Goal: Information Seeking & Learning: Learn about a topic

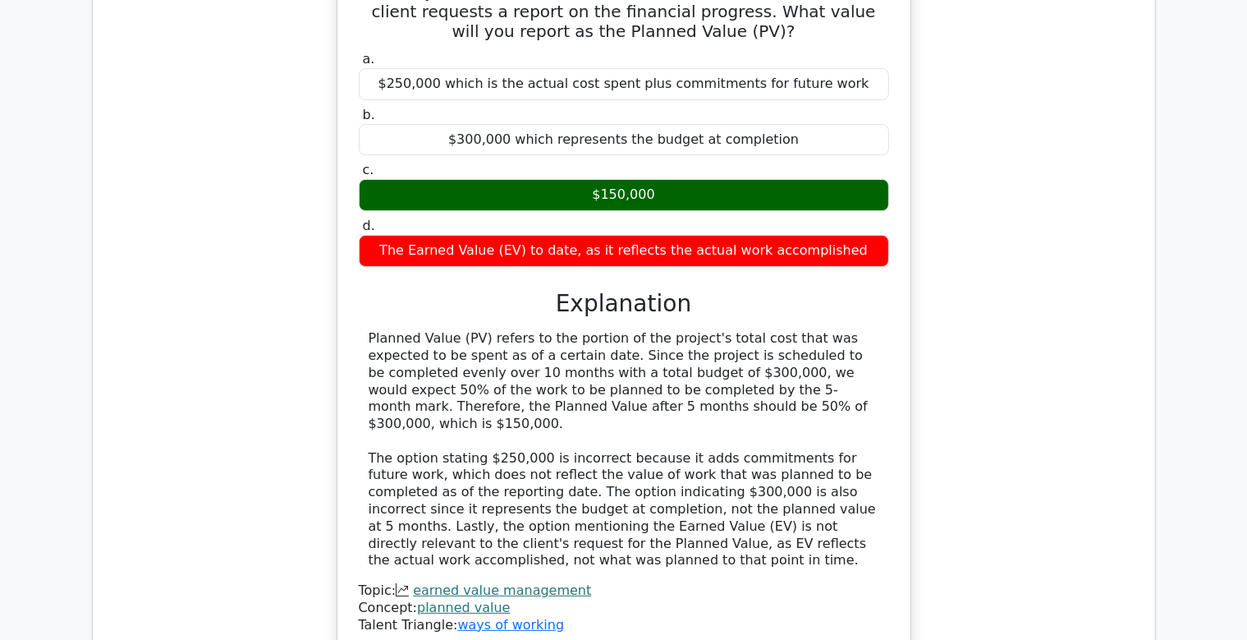
scroll to position [12771, 0]
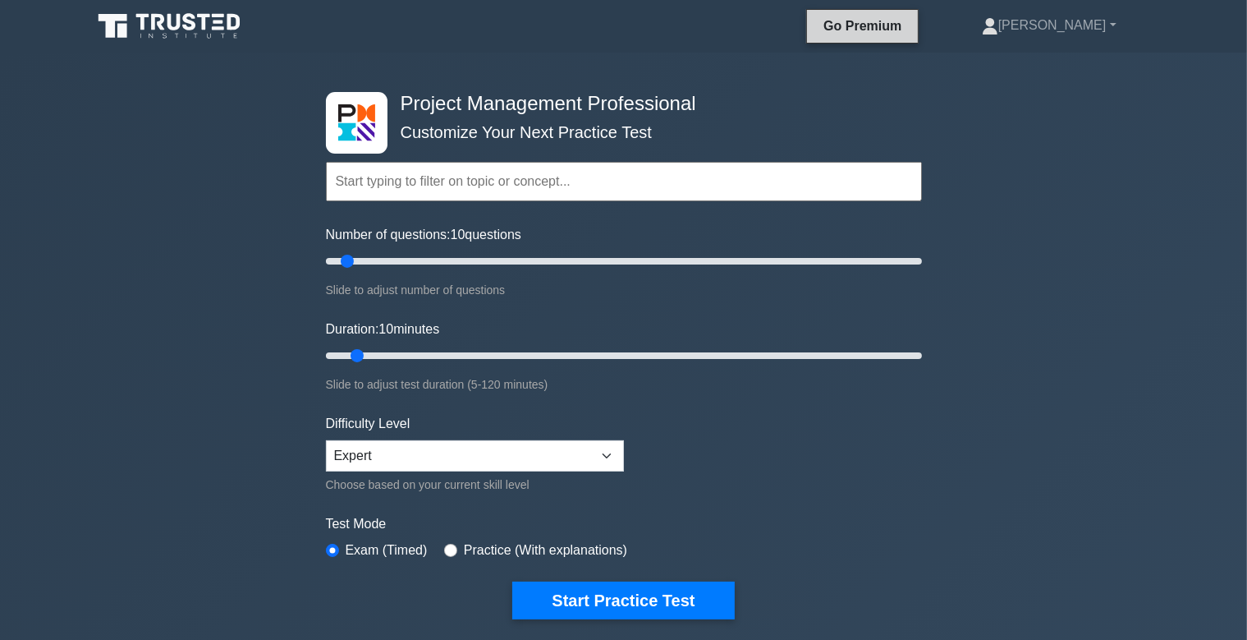
click at [911, 30] on link "Go Premium" at bounding box center [863, 26] width 98 height 21
click at [343, 257] on input "Number of questions: 10 questions" at bounding box center [624, 261] width 596 height 20
drag, startPoint x: 345, startPoint y: 258, endPoint x: 498, endPoint y: 261, distance: 152.7
type input "60"
click at [498, 261] on input "Number of questions: 60 questions" at bounding box center [624, 261] width 596 height 20
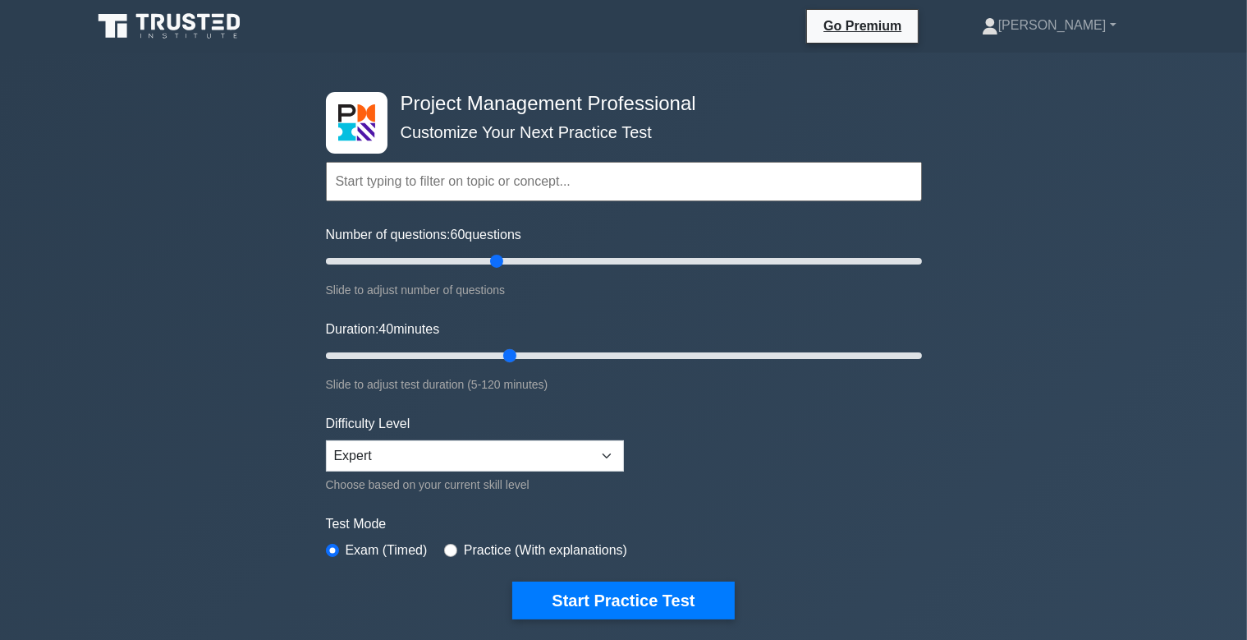
drag, startPoint x: 360, startPoint y: 353, endPoint x: 502, endPoint y: 350, distance: 142.1
type input "40"
click at [502, 350] on input "Duration: 40 minutes" at bounding box center [624, 356] width 596 height 20
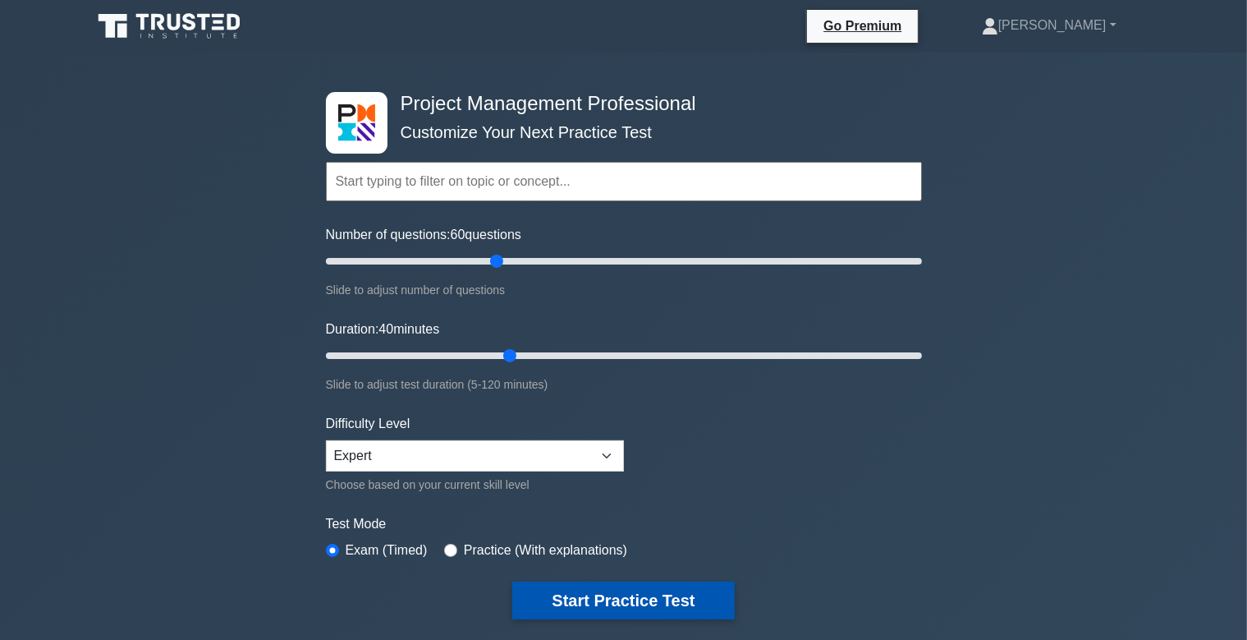
click at [637, 596] on button "Start Practice Test" at bounding box center [623, 600] width 222 height 38
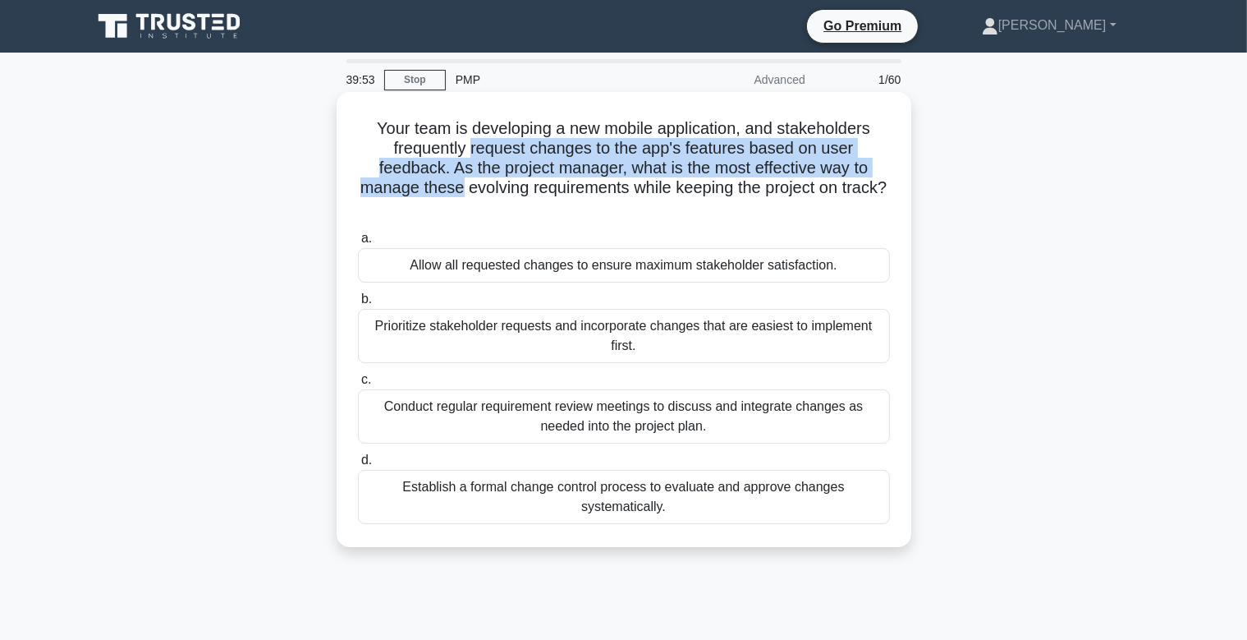
drag, startPoint x: 435, startPoint y: 152, endPoint x: 884, endPoint y: 163, distance: 449.2
click at [884, 163] on h5 "Your team is developing a new mobile application, and stakeholders frequently r…" at bounding box center [623, 168] width 535 height 100
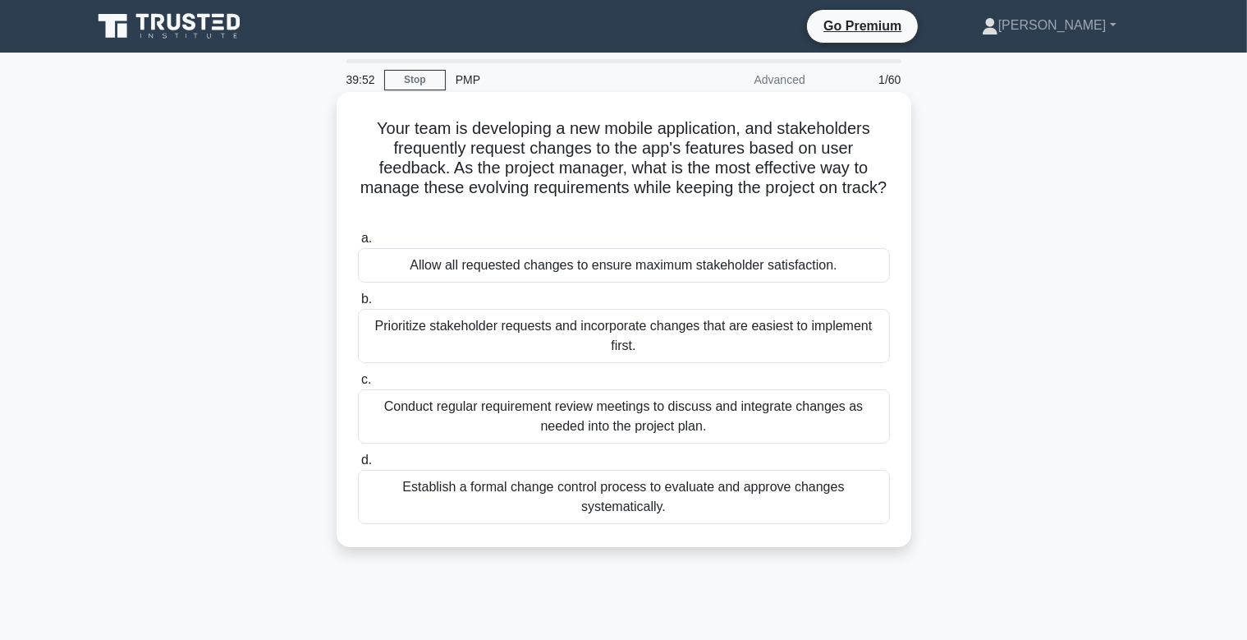
click at [634, 199] on icon ".spinner_0XTQ{transform-origin:center;animation:spinner_y6GP .75s linear infini…" at bounding box center [624, 209] width 20 height 20
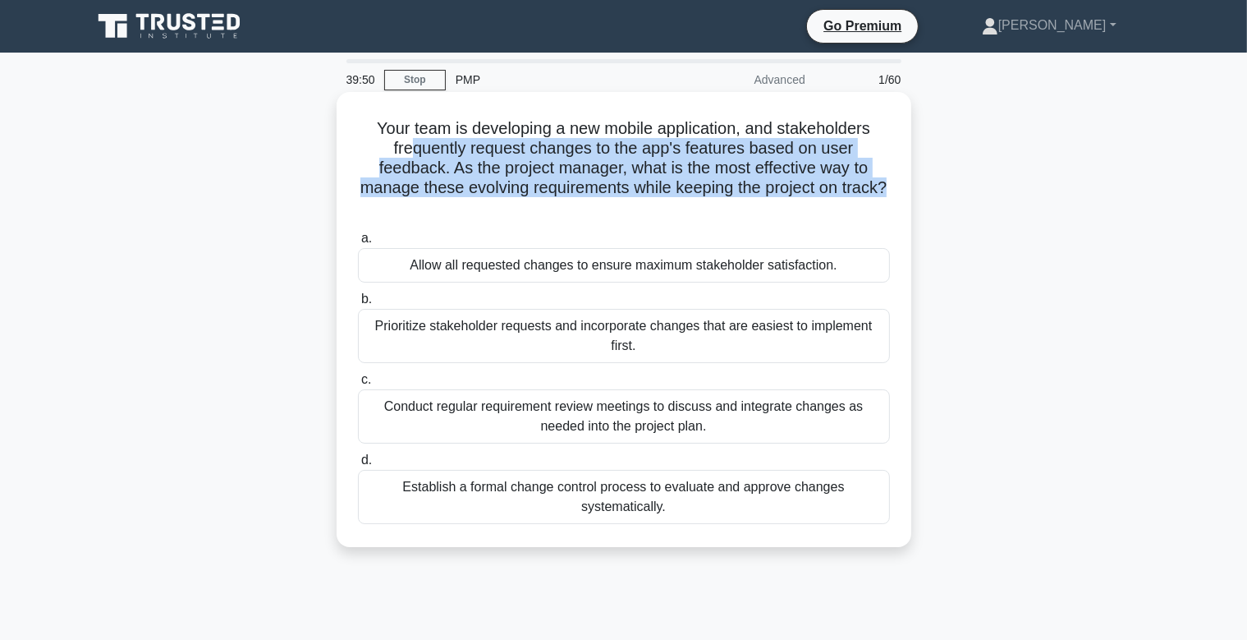
drag, startPoint x: 865, startPoint y: 190, endPoint x: 406, endPoint y: 198, distance: 459.0
click at [379, 142] on h5 "Your team is developing a new mobile application, and stakeholders frequently r…" at bounding box center [623, 168] width 535 height 100
click at [406, 198] on h5 "Your team is developing a new mobile application, and stakeholders frequently r…" at bounding box center [623, 168] width 535 height 100
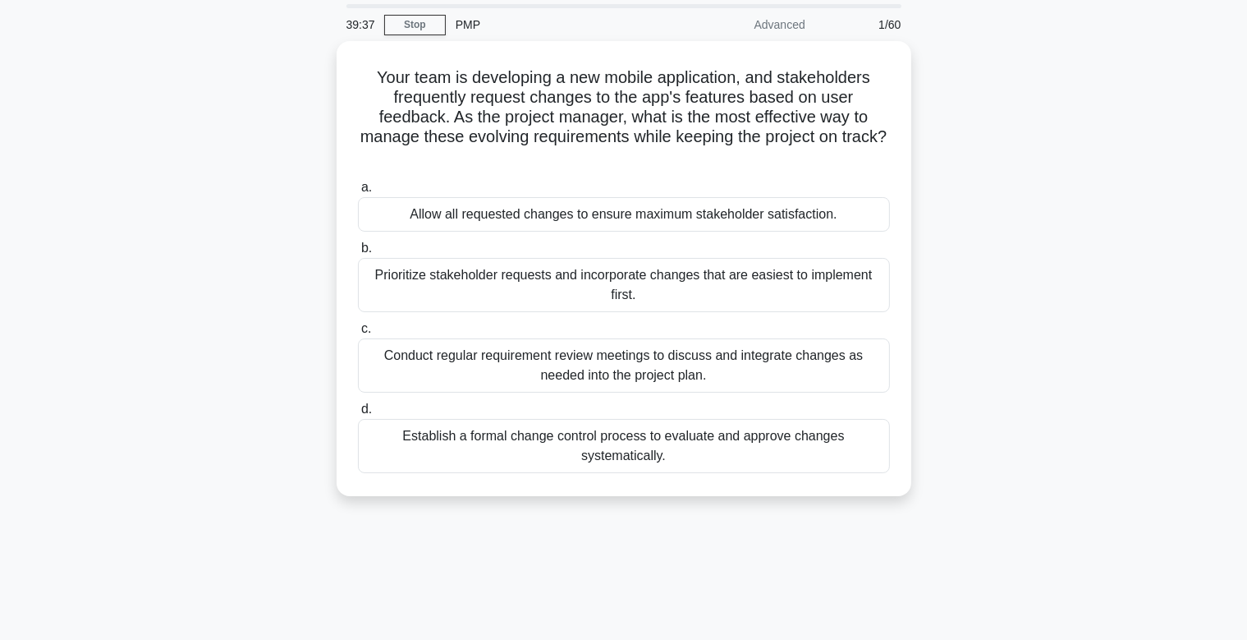
scroll to position [86, 0]
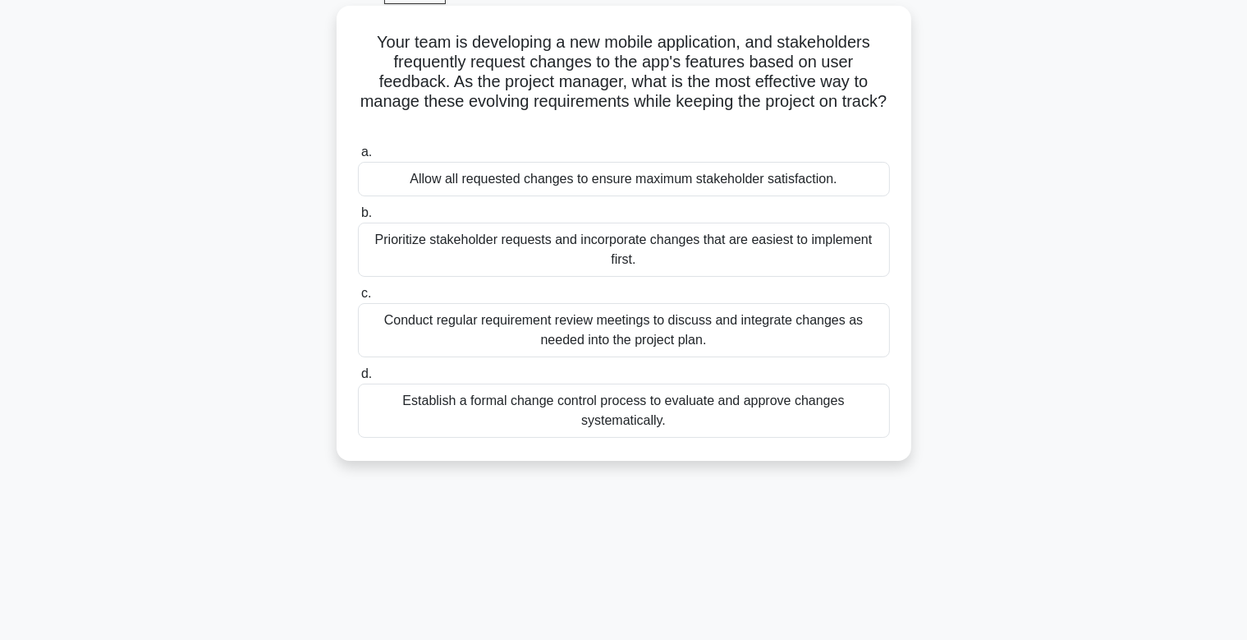
click at [644, 402] on div "Establish a formal change control process to evaluate and approve changes syste…" at bounding box center [624, 410] width 532 height 54
click at [358, 379] on input "d. Establish a formal change control process to evaluate and approve changes sy…" at bounding box center [358, 374] width 0 height 11
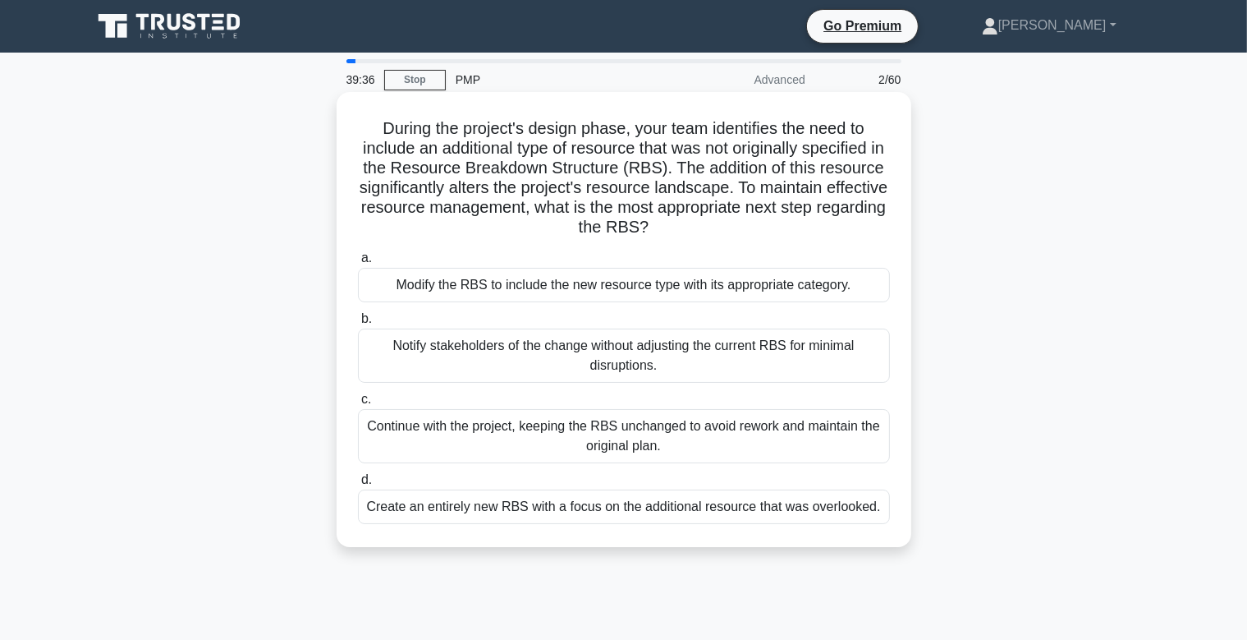
scroll to position [0, 0]
click at [562, 356] on div "Notify stakeholders of the change without adjusting the current RBS for minimal…" at bounding box center [624, 355] width 532 height 54
click at [358, 324] on input "b. Notify stakeholders of the change without adjusting the current RBS for mini…" at bounding box center [358, 319] width 0 height 11
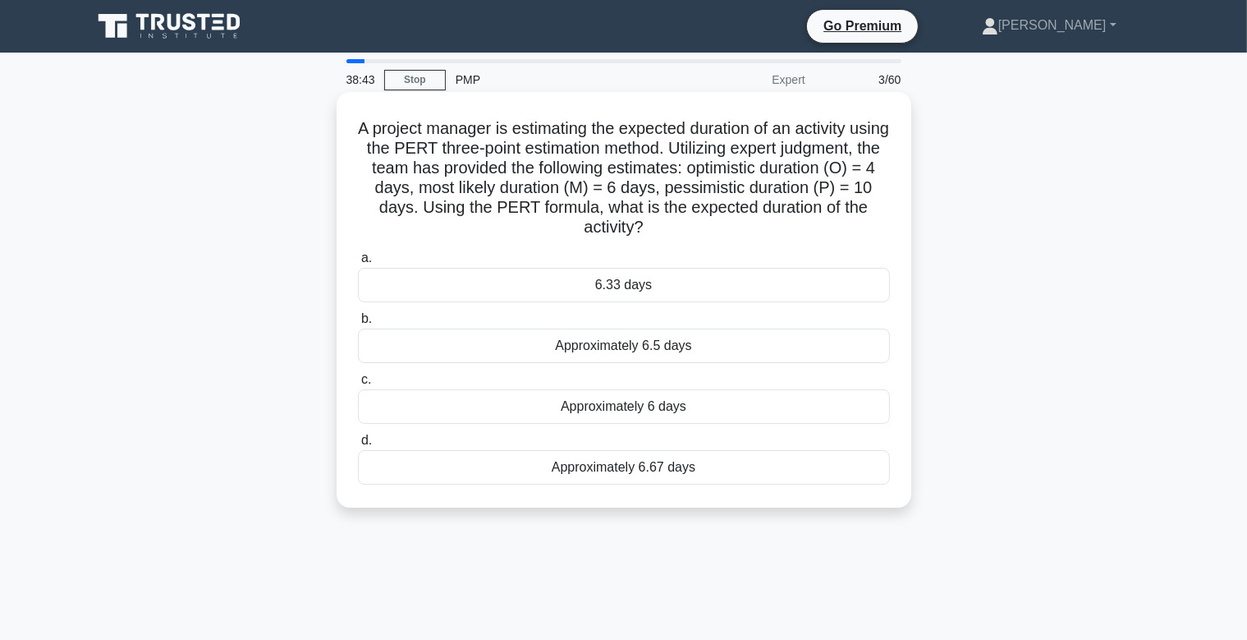
click at [668, 340] on div "Approximately 6.5 days" at bounding box center [624, 345] width 532 height 34
click at [358, 324] on input "b. Approximately 6.5 days" at bounding box center [358, 319] width 0 height 11
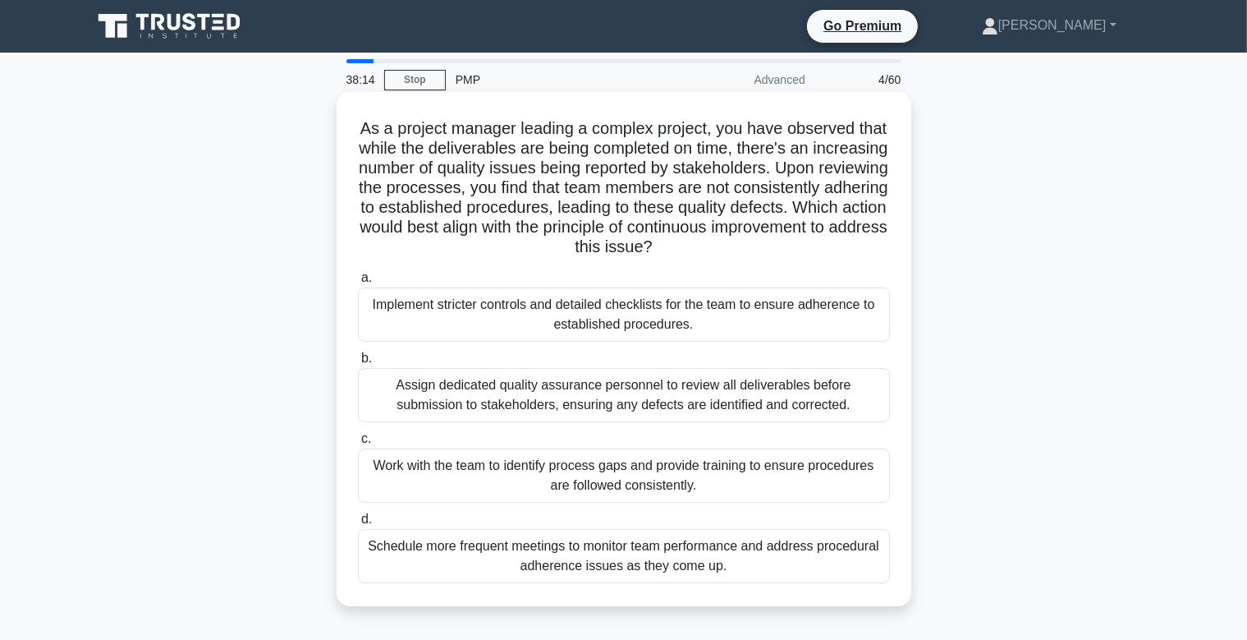
click at [651, 484] on div "Work with the team to identify process gaps and provide training to ensure proc…" at bounding box center [624, 475] width 532 height 54
click at [358, 444] on input "c. Work with the team to identify process gaps and provide training to ensure p…" at bounding box center [358, 439] width 0 height 11
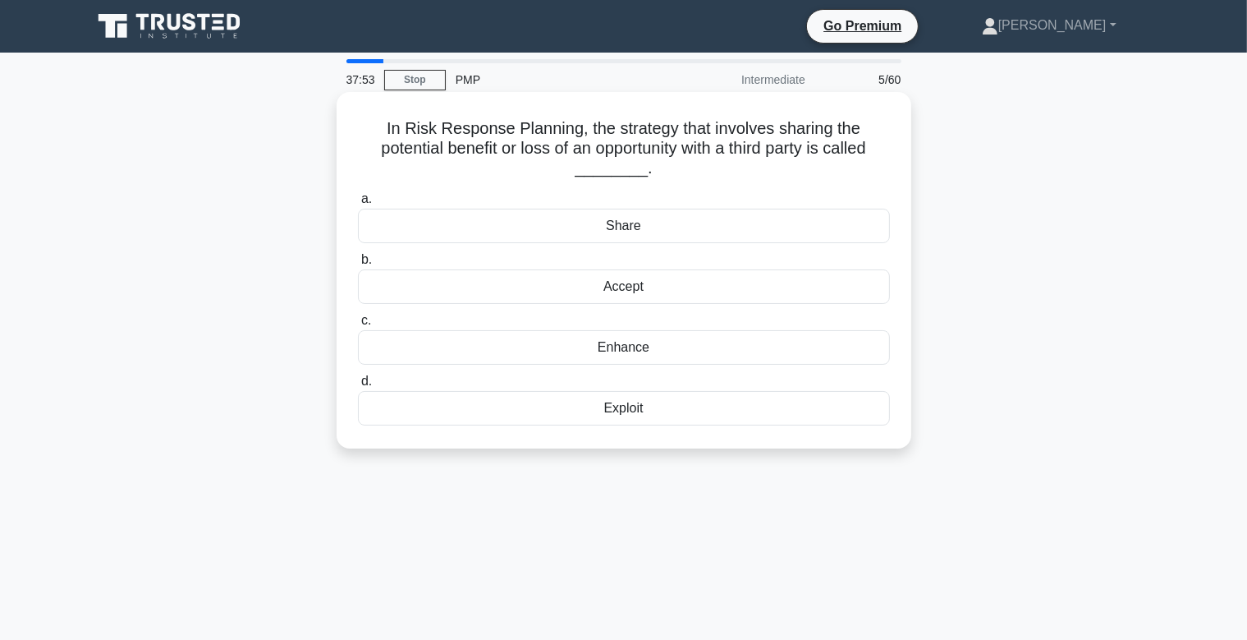
click at [691, 391] on div "Exploit" at bounding box center [624, 408] width 532 height 34
click at [358, 387] on input "d. Exploit" at bounding box center [358, 381] width 0 height 11
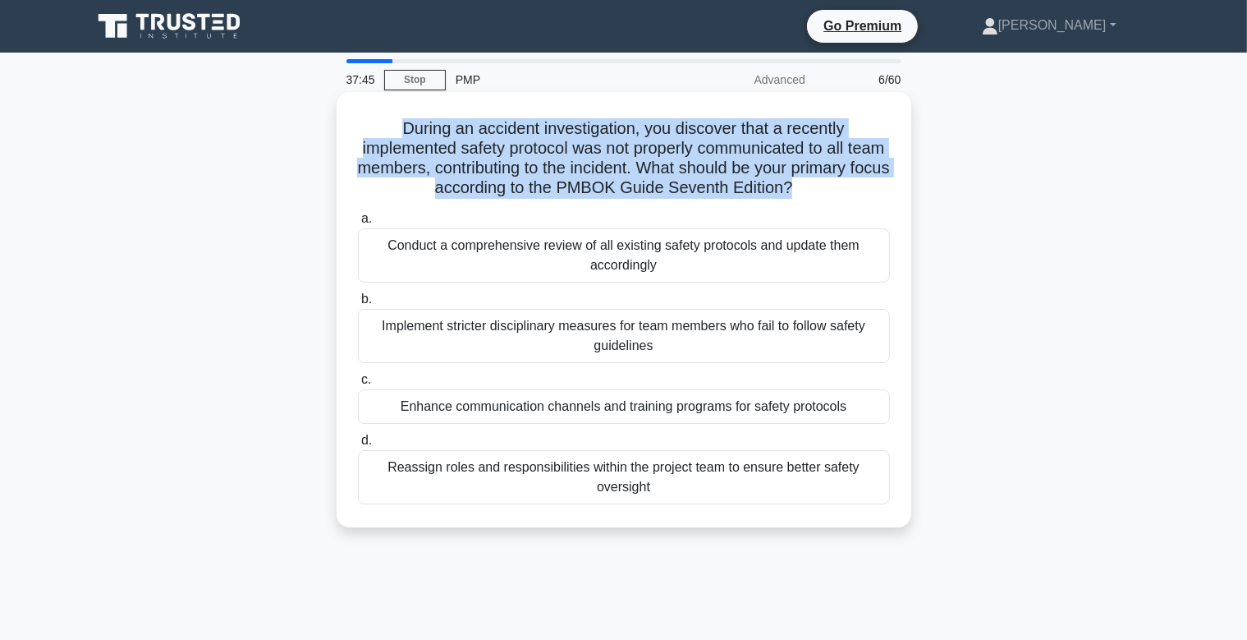
drag, startPoint x: 805, startPoint y: 195, endPoint x: 451, endPoint y: 163, distance: 356.1
click at [317, 130] on div "During an accident investigation, you discover that a recently implemented safe…" at bounding box center [624, 323] width 1084 height 455
click at [475, 177] on h5 "During an accident investigation, you discover that a recently implemented safe…" at bounding box center [623, 158] width 535 height 80
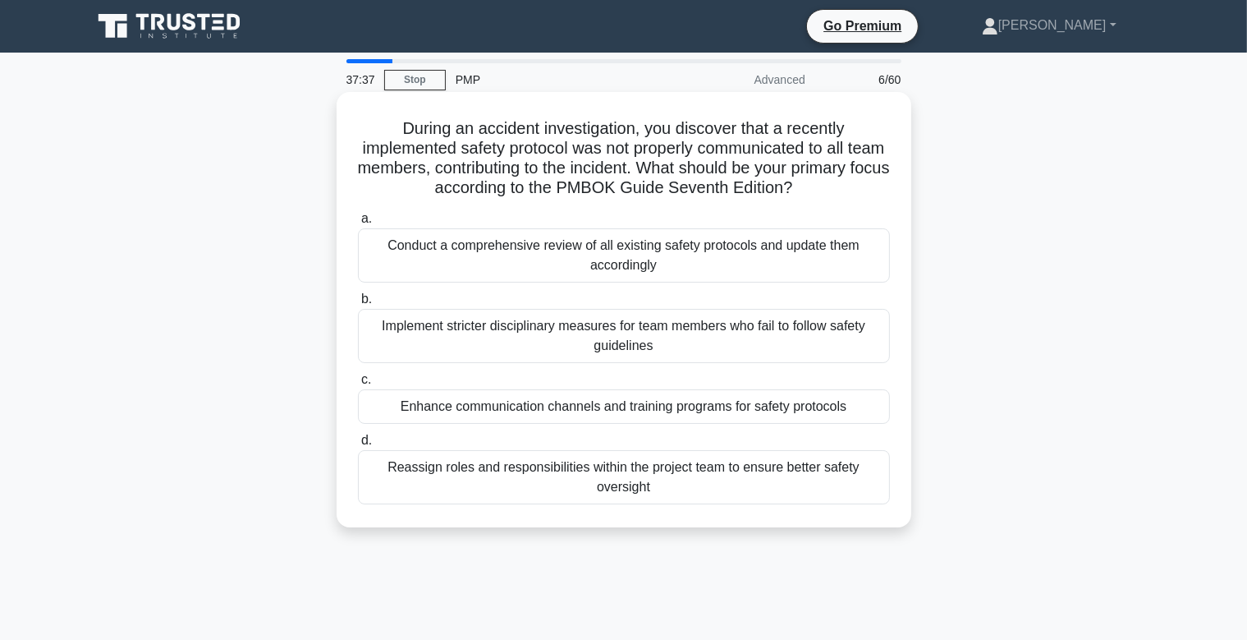
click at [658, 408] on div "Enhance communication channels and training programs for safety protocols" at bounding box center [624, 406] width 532 height 34
click at [358, 385] on input "c. Enhance communication channels and training programs for safety protocols" at bounding box center [358, 379] width 0 height 11
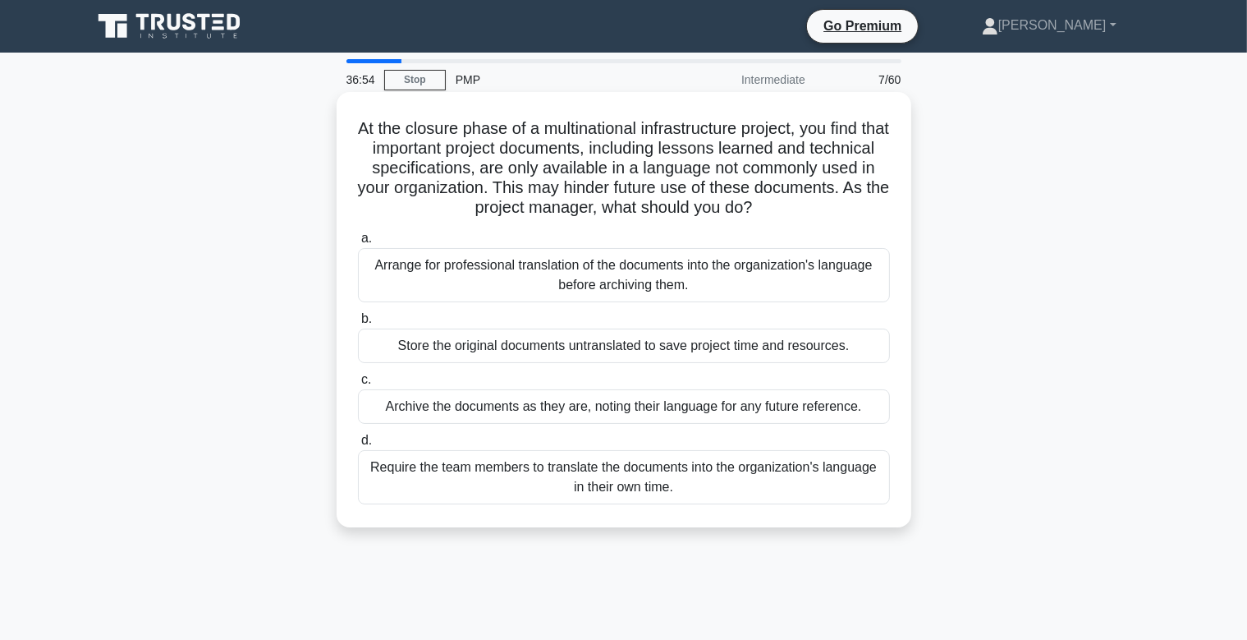
click at [651, 412] on div "Archive the documents as they are, noting their language for any future referen…" at bounding box center [624, 406] width 532 height 34
click at [358, 385] on input "c. Archive the documents as they are, noting their language for any future refe…" at bounding box center [358, 379] width 0 height 11
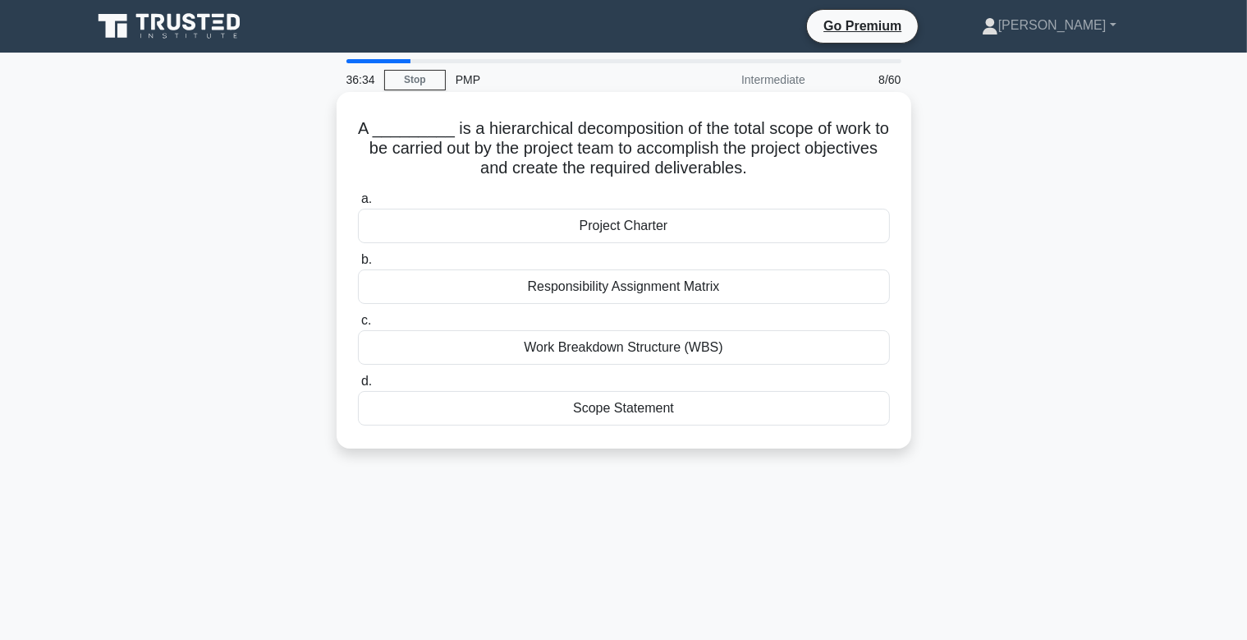
click at [676, 351] on div "Work Breakdown Structure (WBS)" at bounding box center [624, 347] width 532 height 34
click at [358, 326] on input "c. Work Breakdown Structure (WBS)" at bounding box center [358, 320] width 0 height 11
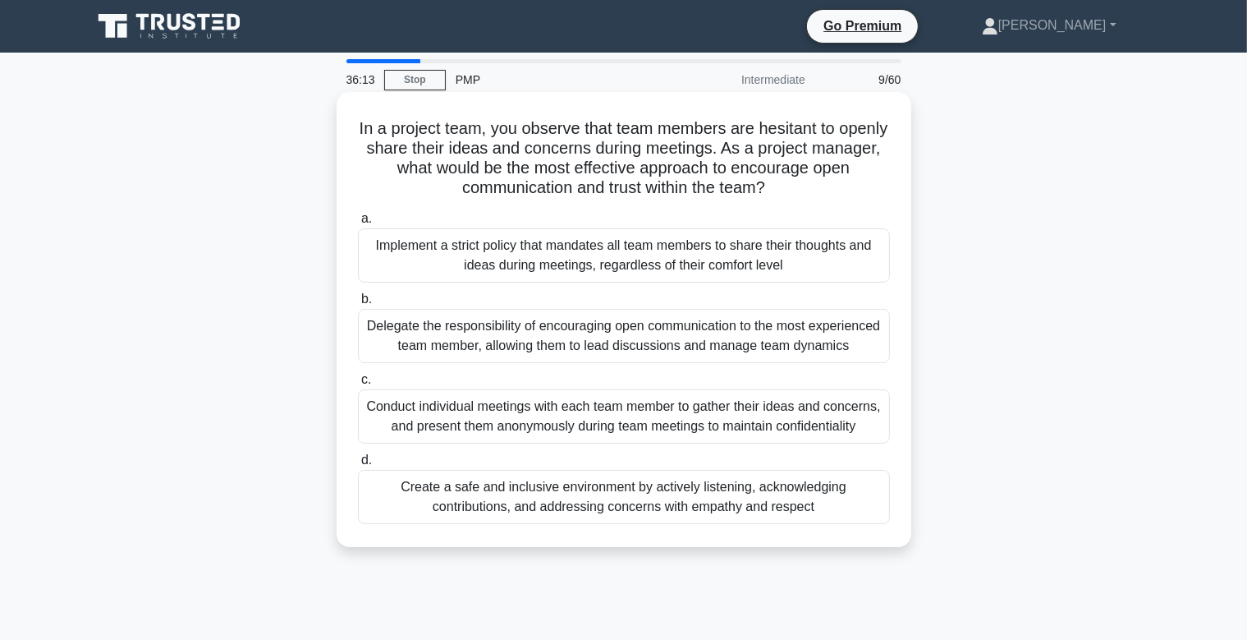
click at [616, 524] on div "Create a safe and inclusive environment by actively listening, acknowledging co…" at bounding box center [624, 497] width 532 height 54
click at [358, 466] on input "d. Create a safe and inclusive environment by actively listening, acknowledging…" at bounding box center [358, 460] width 0 height 11
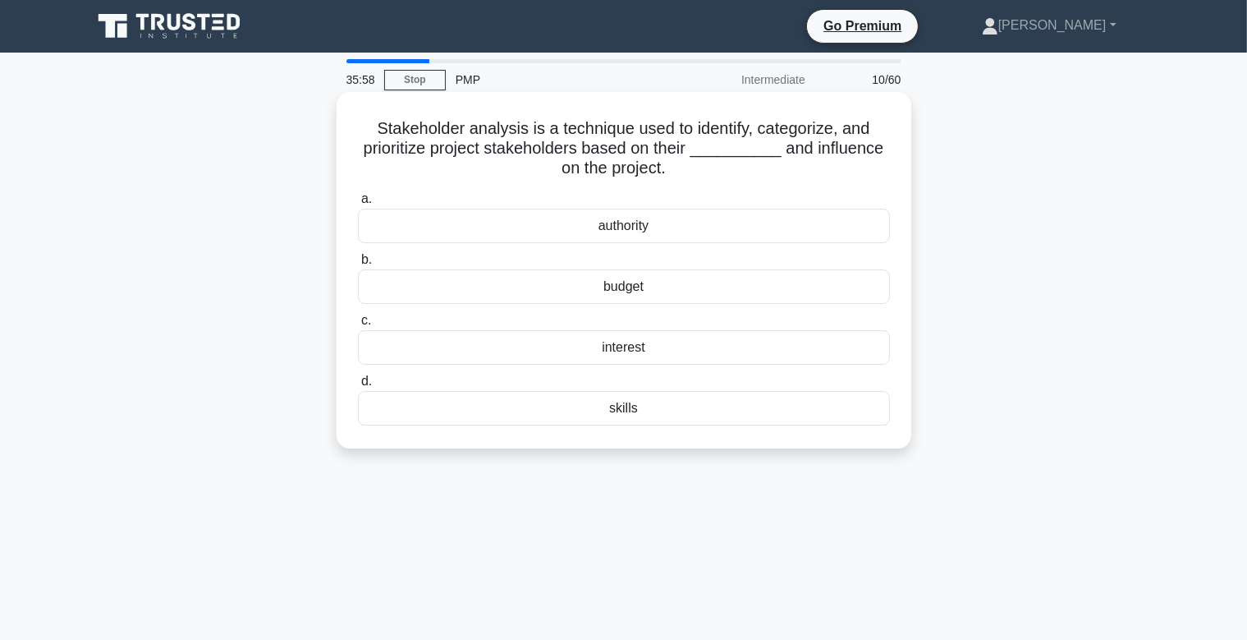
click at [689, 355] on div "interest" at bounding box center [624, 347] width 532 height 34
click at [358, 326] on input "c. interest" at bounding box center [358, 320] width 0 height 11
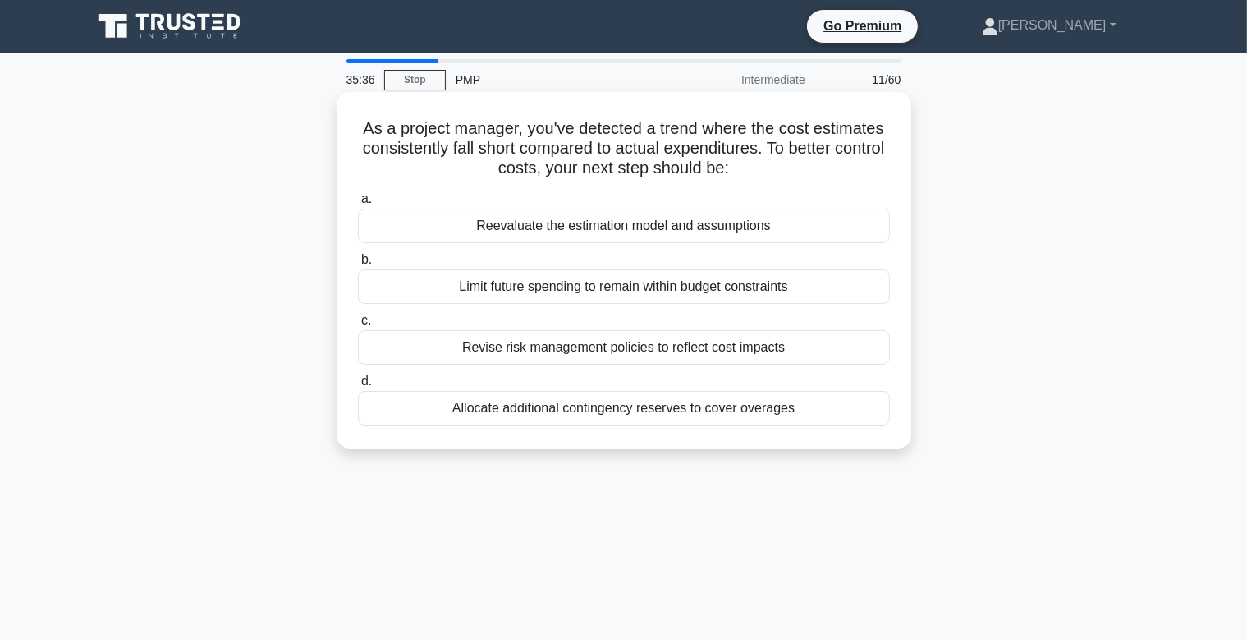
click at [606, 227] on div "Reevaluate the estimation model and assumptions" at bounding box center [624, 226] width 532 height 34
click at [358, 204] on input "a. Reevaluate the estimation model and assumptions" at bounding box center [358, 199] width 0 height 11
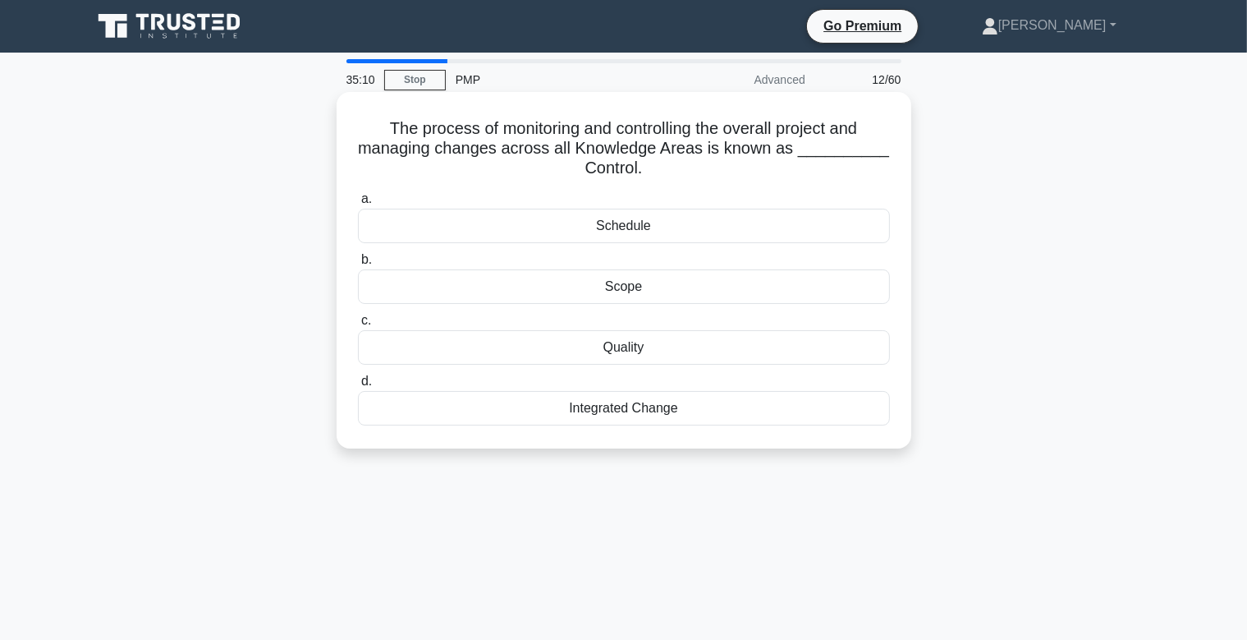
click at [648, 286] on div "Scope" at bounding box center [624, 286] width 532 height 34
click at [358, 265] on input "b. Scope" at bounding box center [358, 260] width 0 height 11
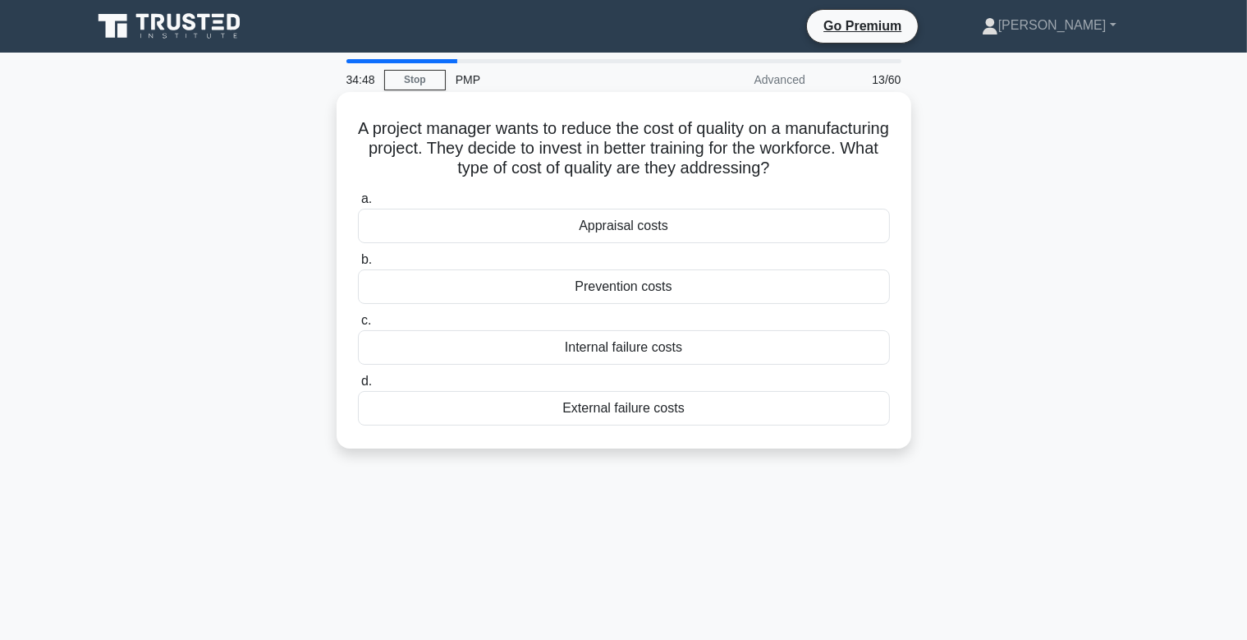
click at [635, 359] on div "Internal failure costs" at bounding box center [624, 347] width 532 height 34
click at [358, 326] on input "c. Internal failure costs" at bounding box center [358, 320] width 0 height 11
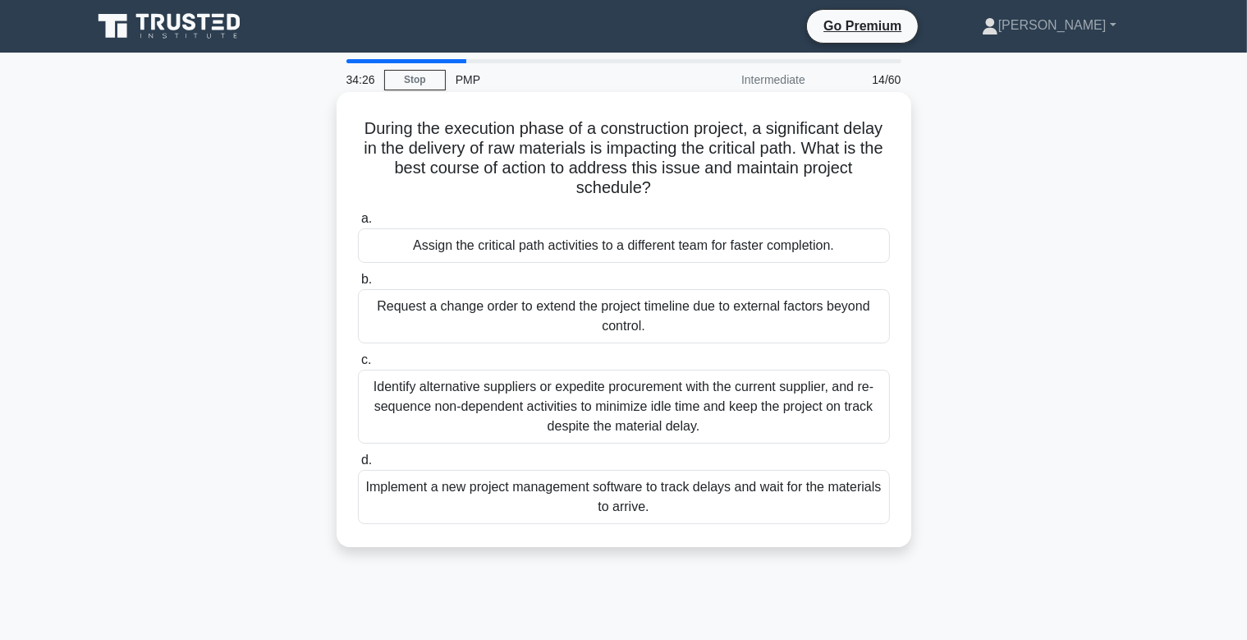
click at [739, 393] on div "Identify alternative suppliers or expedite procurement with the current supplie…" at bounding box center [624, 406] width 532 height 74
click at [358, 365] on input "c. Identify alternative suppliers or expedite procurement with the current supp…" at bounding box center [358, 360] width 0 height 11
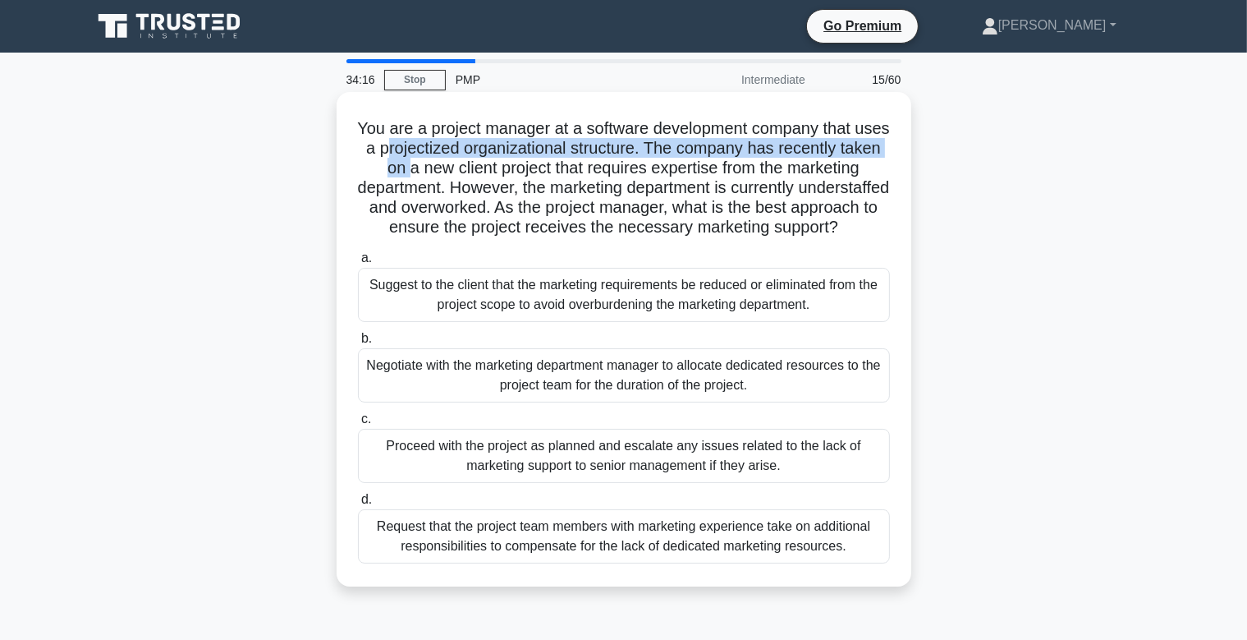
drag, startPoint x: 376, startPoint y: 153, endPoint x: 897, endPoint y: 157, distance: 520.5
click at [897, 157] on div "You are a project manager at a software development company that uses a project…" at bounding box center [624, 339] width 562 height 481
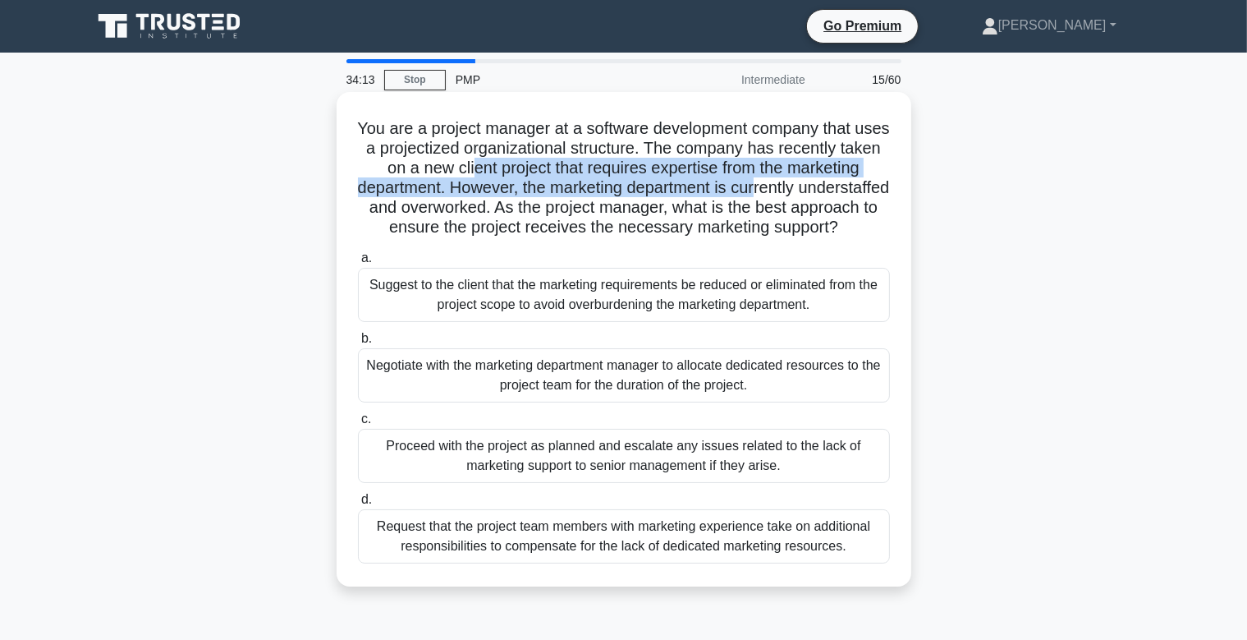
drag, startPoint x: 465, startPoint y: 165, endPoint x: 801, endPoint y: 179, distance: 336.9
click at [801, 179] on h5 "You are a project manager at a software development company that uses a project…" at bounding box center [623, 178] width 535 height 120
click at [602, 186] on h5 "You are a project manager at a software development company that uses a project…" at bounding box center [623, 178] width 535 height 120
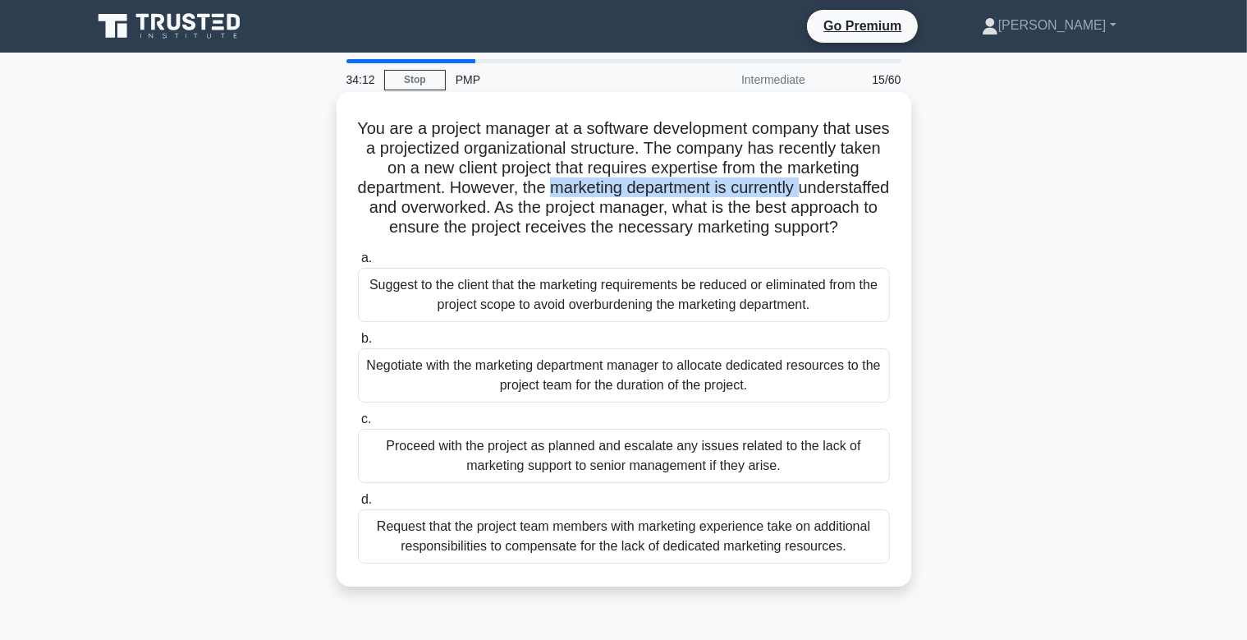
drag, startPoint x: 601, startPoint y: 193, endPoint x: 677, endPoint y: 202, distance: 76.1
click at [858, 190] on h5 "You are a project manager at a software development company that uses a project…" at bounding box center [623, 178] width 535 height 120
drag, startPoint x: 586, startPoint y: 210, endPoint x: 901, endPoint y: 222, distance: 315.5
click at [901, 222] on div "You are a project manager at a software development company that uses a project…" at bounding box center [624, 339] width 562 height 481
click at [677, 238] on h5 "You are a project manager at a software development company that uses a project…" at bounding box center [623, 178] width 535 height 120
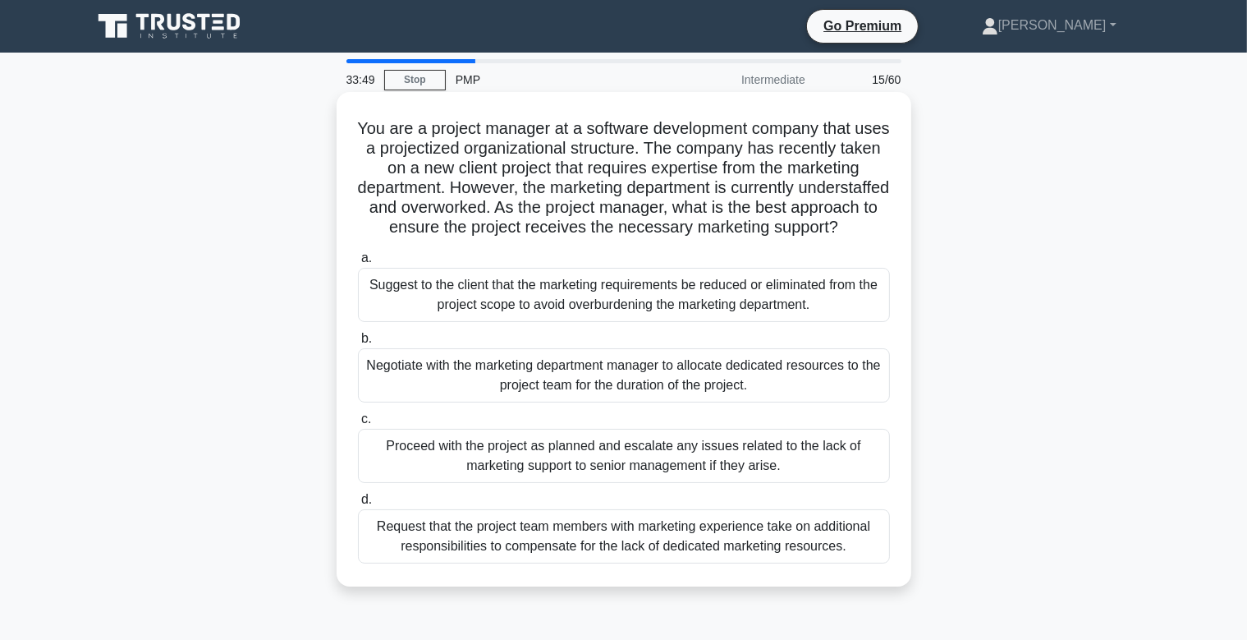
drag, startPoint x: 639, startPoint y: 397, endPoint x: 622, endPoint y: 403, distance: 18.5
click at [638, 399] on div "Negotiate with the marketing department manager to allocate dedicated resources…" at bounding box center [624, 375] width 532 height 54
click at [624, 402] on div "Negotiate with the marketing department manager to allocate dedicated resources…" at bounding box center [624, 375] width 532 height 54
click at [358, 344] on input "b. Negotiate with the marketing department manager to allocate dedicated resour…" at bounding box center [358, 338] width 0 height 11
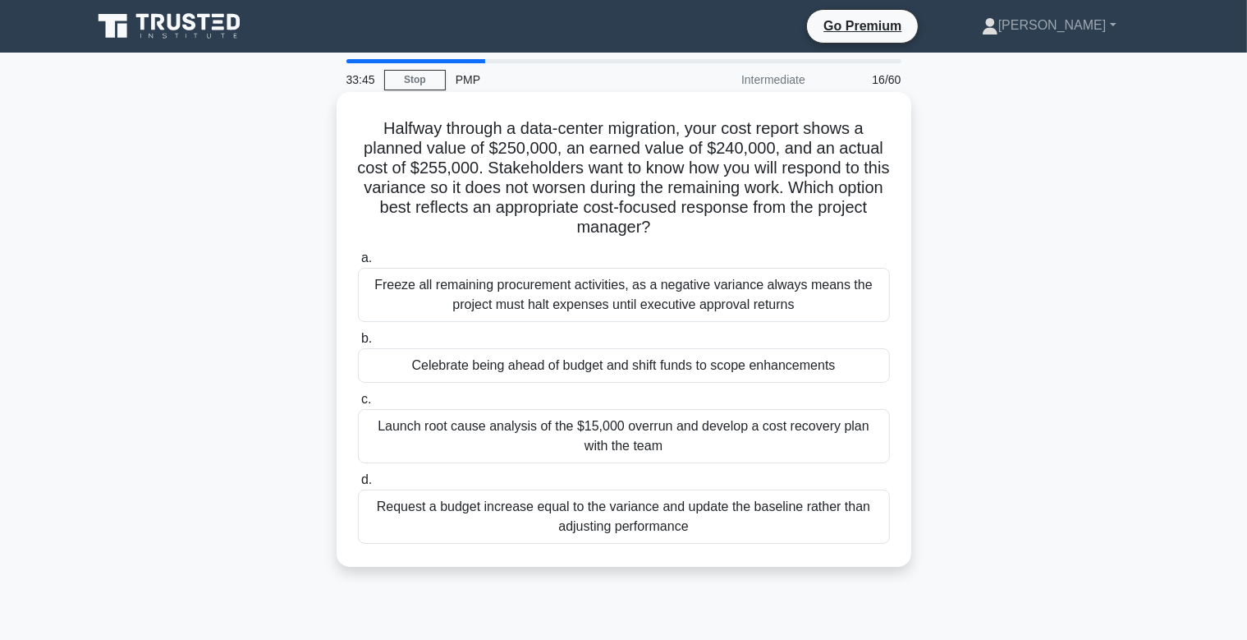
drag, startPoint x: 387, startPoint y: 125, endPoint x: 681, endPoint y: 225, distance: 310.5
click at [681, 225] on h5 "Halfway through a data-center migration, your cost report shows a planned value…" at bounding box center [623, 178] width 535 height 120
click at [680, 227] on h5 "Halfway through a data-center migration, your cost report shows a planned value…" at bounding box center [623, 178] width 535 height 120
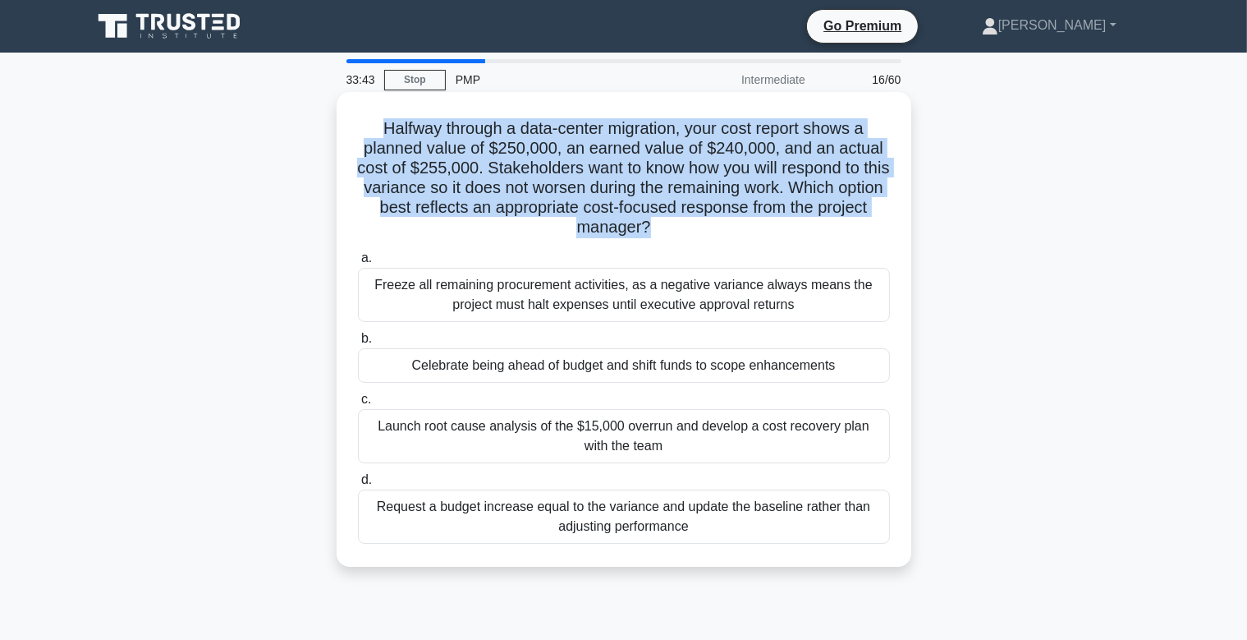
drag, startPoint x: 657, startPoint y: 228, endPoint x: 356, endPoint y: 120, distance: 320.2
click at [351, 119] on div "Halfway through a data-center migration, your cost report shows a planned value…" at bounding box center [624, 329] width 562 height 461
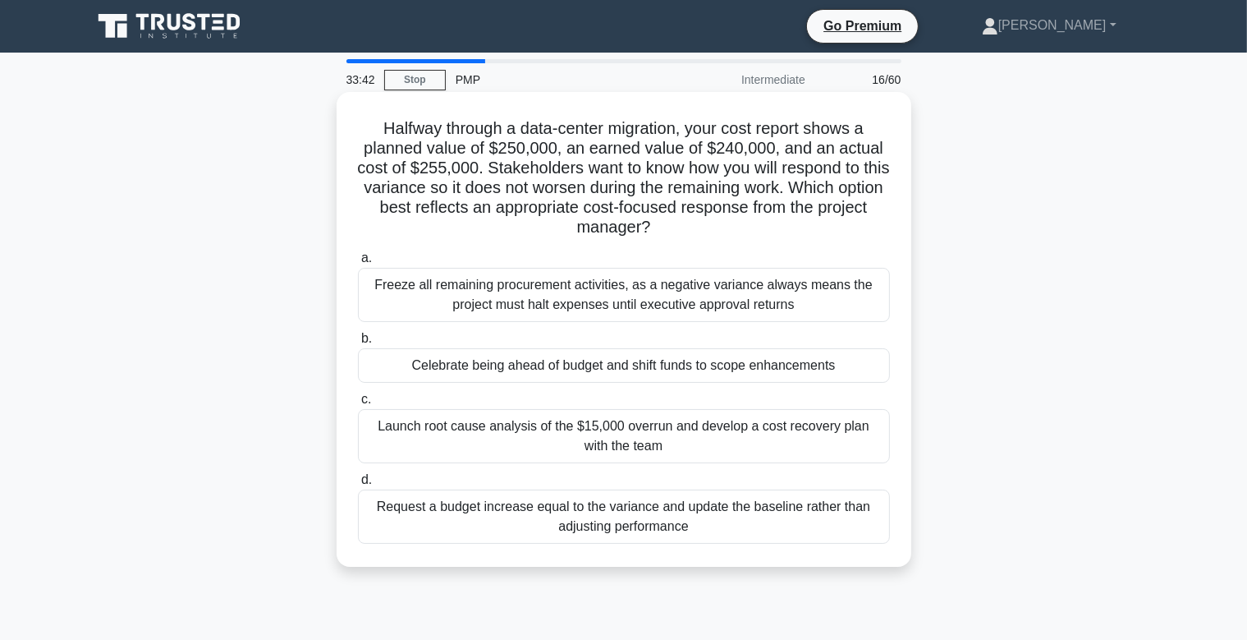
click at [369, 123] on h5 "Halfway through a data-center migration, your cost report shows a planned value…" at bounding box center [623, 178] width 535 height 120
drag, startPoint x: 383, startPoint y: 123, endPoint x: 698, endPoint y: 225, distance: 330.5
click at [698, 225] on h5 "Halfway through a data-center migration, your cost report shows a planned value…" at bounding box center [623, 178] width 535 height 120
click at [663, 227] on icon ".spinner_0XTQ{transform-origin:center;animation:spinner_y6GP .75s linear infini…" at bounding box center [661, 228] width 20 height 20
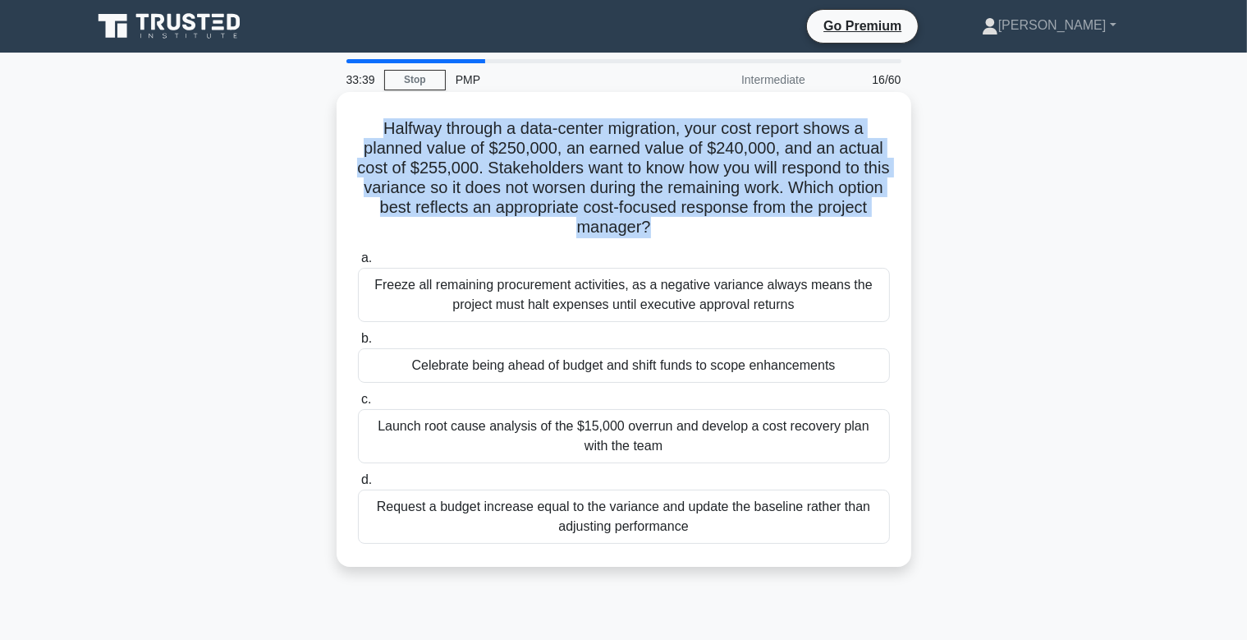
drag, startPoint x: 706, startPoint y: 228, endPoint x: 360, endPoint y: 126, distance: 361.4
click at [353, 126] on div "Halfway through a data-center migration, your cost report shows a planned value…" at bounding box center [624, 329] width 562 height 461
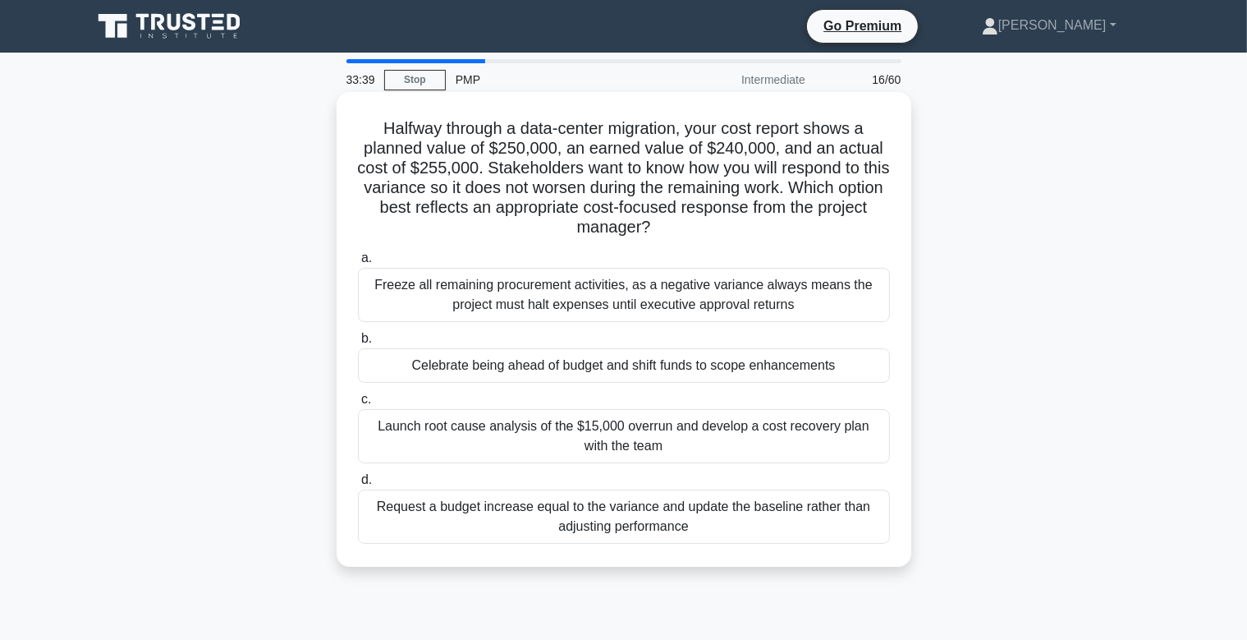
click at [364, 125] on h5 "Halfway through a data-center migration, your cost report shows a planned value…" at bounding box center [623, 178] width 535 height 120
drag, startPoint x: 385, startPoint y: 126, endPoint x: 662, endPoint y: 233, distance: 296.6
click at [662, 233] on h5 "Halfway through a data-center migration, your cost report shows a planned value…" at bounding box center [623, 178] width 535 height 120
click at [907, 186] on div "Halfway through a data-center migration, your cost report shows a planned value…" at bounding box center [624, 329] width 575 height 475
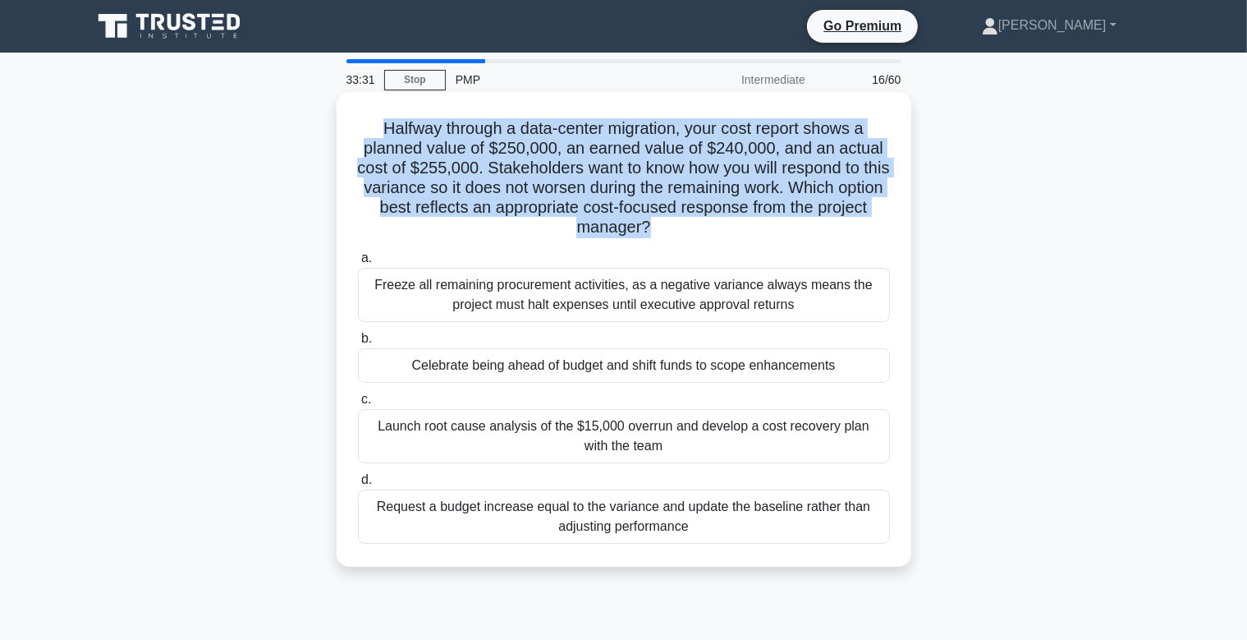
drag, startPoint x: 657, startPoint y: 228, endPoint x: 383, endPoint y: 131, distance: 291.1
click at [383, 131] on h5 "Halfway through a data-center migration, your cost report shows a planned value…" at bounding box center [623, 178] width 535 height 120
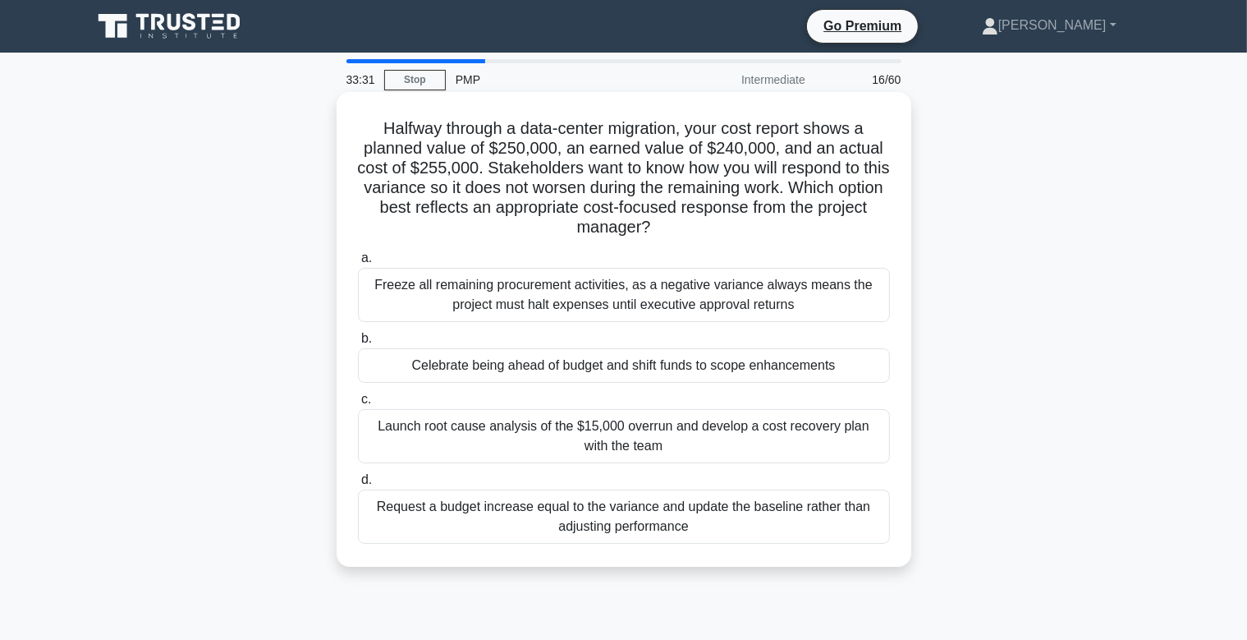
click at [383, 131] on h5 "Halfway through a data-center migration, your cost report shows a planned value…" at bounding box center [623, 178] width 535 height 120
drag, startPoint x: 383, startPoint y: 129, endPoint x: 692, endPoint y: 228, distance: 325.1
click at [692, 228] on h5 "Halfway through a data-center migration, your cost report shows a planned value…" at bounding box center [623, 178] width 535 height 120
click at [693, 227] on h5 "Halfway through a data-center migration, your cost report shows a planned value…" at bounding box center [623, 178] width 535 height 120
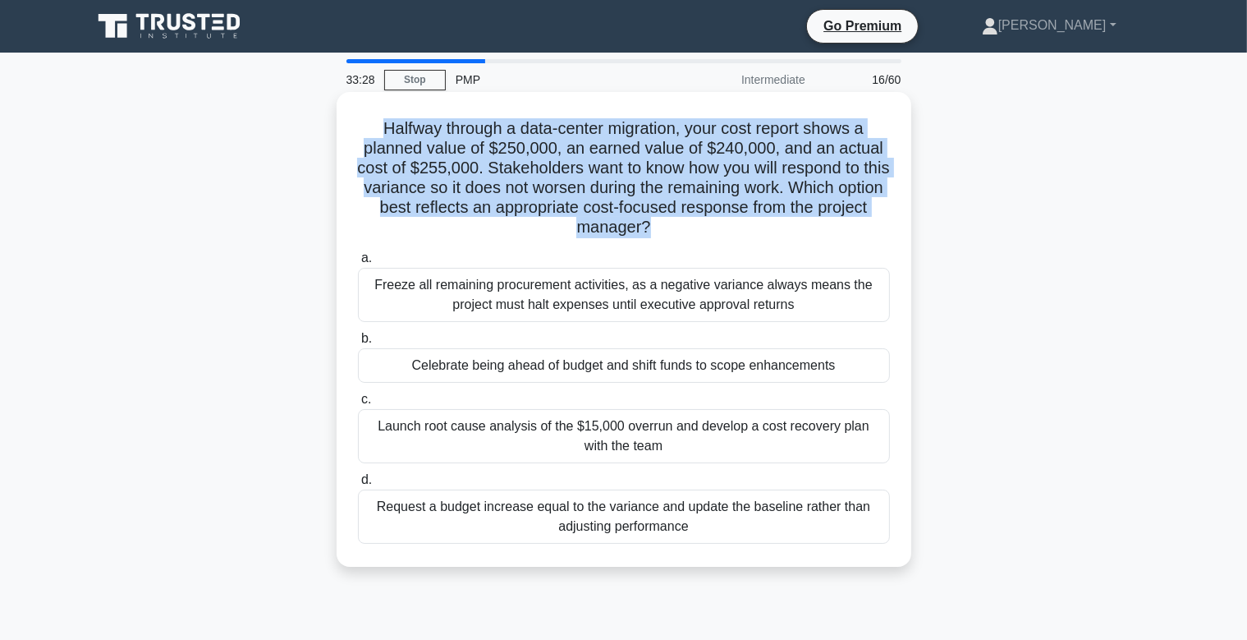
drag, startPoint x: 610, startPoint y: 222, endPoint x: 346, endPoint y: 124, distance: 281.4
click at [348, 122] on div "Halfway through a data-center migration, your cost report shows a planned value…" at bounding box center [624, 329] width 562 height 461
click at [665, 218] on h5 "Halfway through a data-center migration, your cost report shows a planned value…" at bounding box center [623, 178] width 535 height 120
drag, startPoint x: 663, startPoint y: 230, endPoint x: 365, endPoint y: 136, distance: 311.6
click at [365, 136] on h5 "Halfway through a data-center migration, your cost report shows a planned value…" at bounding box center [623, 178] width 535 height 120
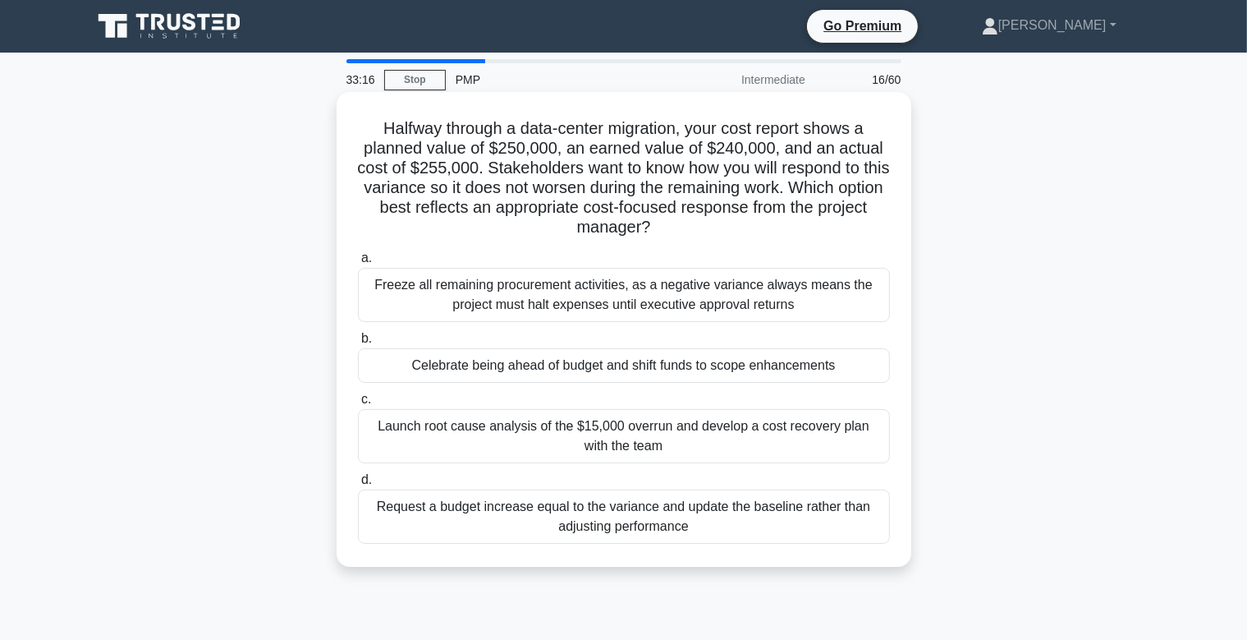
click at [369, 134] on h5 "Halfway through a data-center migration, your cost report shows a planned value…" at bounding box center [623, 178] width 535 height 120
drag, startPoint x: 383, startPoint y: 127, endPoint x: 687, endPoint y: 252, distance: 328.4
click at [687, 252] on div "Halfway through a data-center migration, your cost report shows a planned value…" at bounding box center [624, 329] width 562 height 461
click at [674, 225] on h5 "Halfway through a data-center migration, your cost report shows a planned value…" at bounding box center [623, 178] width 535 height 120
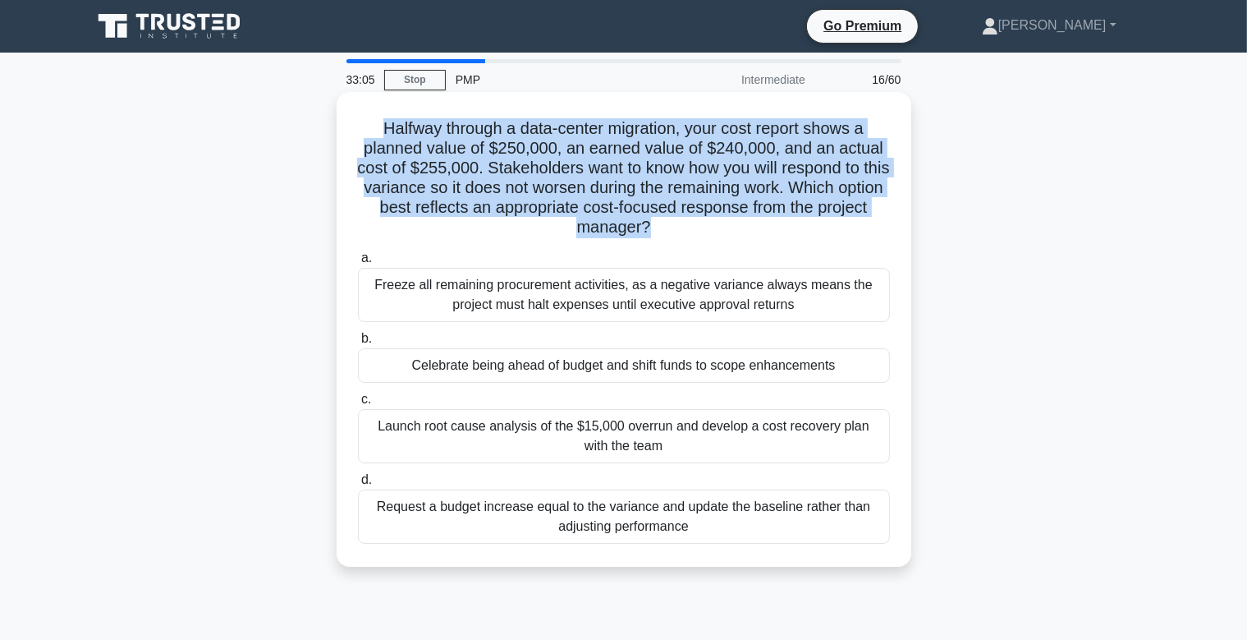
drag, startPoint x: 663, startPoint y: 228, endPoint x: 385, endPoint y: 134, distance: 293.1
click at [385, 134] on h5 "Halfway through a data-center migration, your cost report shows a planned value…" at bounding box center [623, 178] width 535 height 120
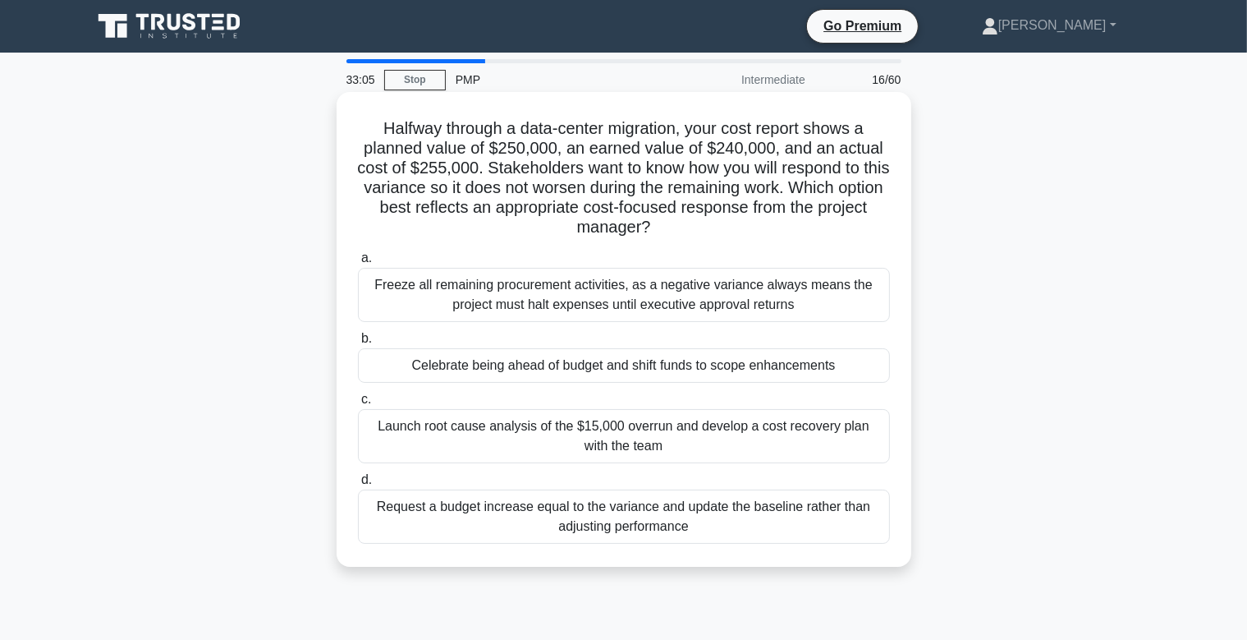
click at [383, 134] on h5 "Halfway through a data-center migration, your cost report shows a planned value…" at bounding box center [623, 178] width 535 height 120
drag, startPoint x: 386, startPoint y: 127, endPoint x: 724, endPoint y: 237, distance: 355.7
click at [724, 237] on h5 "Halfway through a data-center migration, your cost report shows a planned value…" at bounding box center [623, 178] width 535 height 120
click at [673, 232] on h5 "Halfway through a data-center migration, your cost report shows a planned value…" at bounding box center [623, 178] width 535 height 120
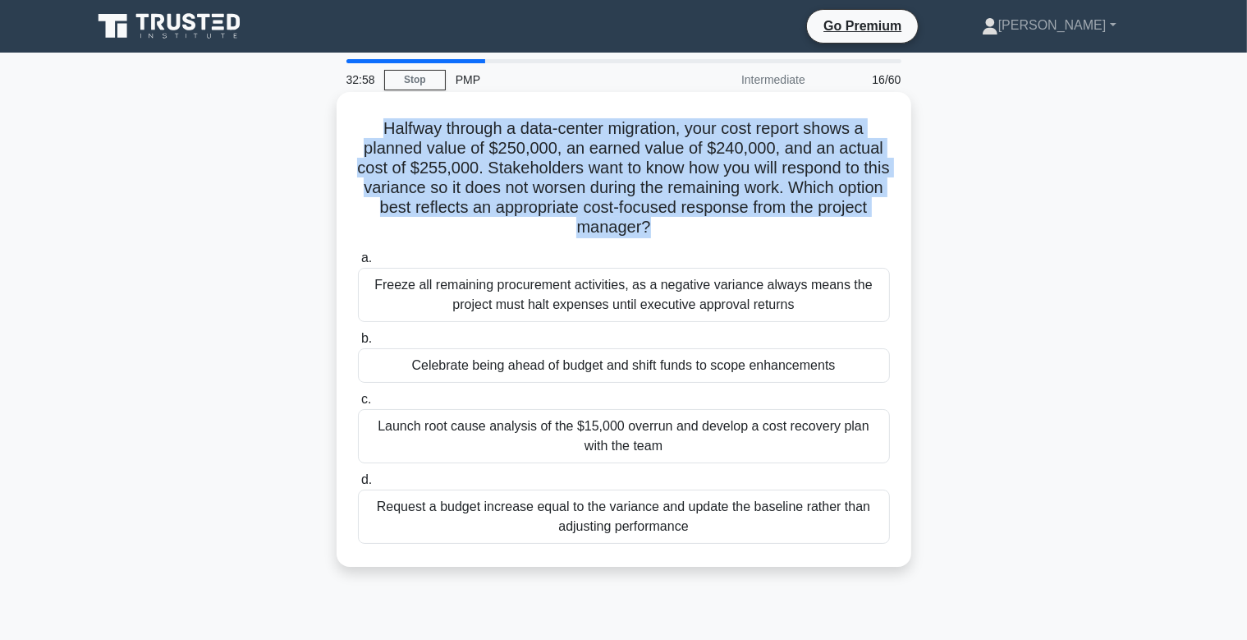
drag, startPoint x: 711, startPoint y: 232, endPoint x: 343, endPoint y: 129, distance: 381.9
click at [336, 127] on div "Halfway through a data-center migration, your cost report shows a planned value…" at bounding box center [624, 343] width 1084 height 494
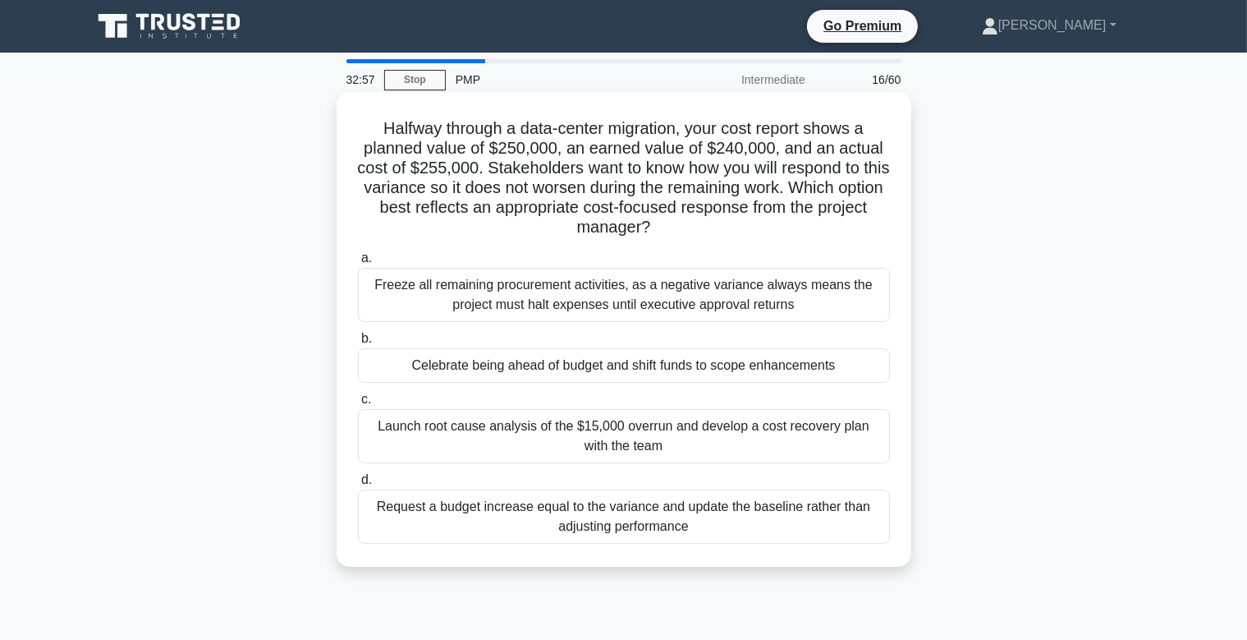
click at [382, 136] on h5 "Halfway through a data-center migration, your cost report shows a planned value…" at bounding box center [623, 178] width 535 height 120
drag, startPoint x: 387, startPoint y: 126, endPoint x: 684, endPoint y: 235, distance: 316.4
click at [684, 235] on h5 "Halfway through a data-center migration, your cost report shows a planned value…" at bounding box center [623, 178] width 535 height 120
click at [658, 232] on icon ".spinner_0XTQ{transform-origin:center;animation:spinner_y6GP .75s linear infini…" at bounding box center [661, 228] width 20 height 20
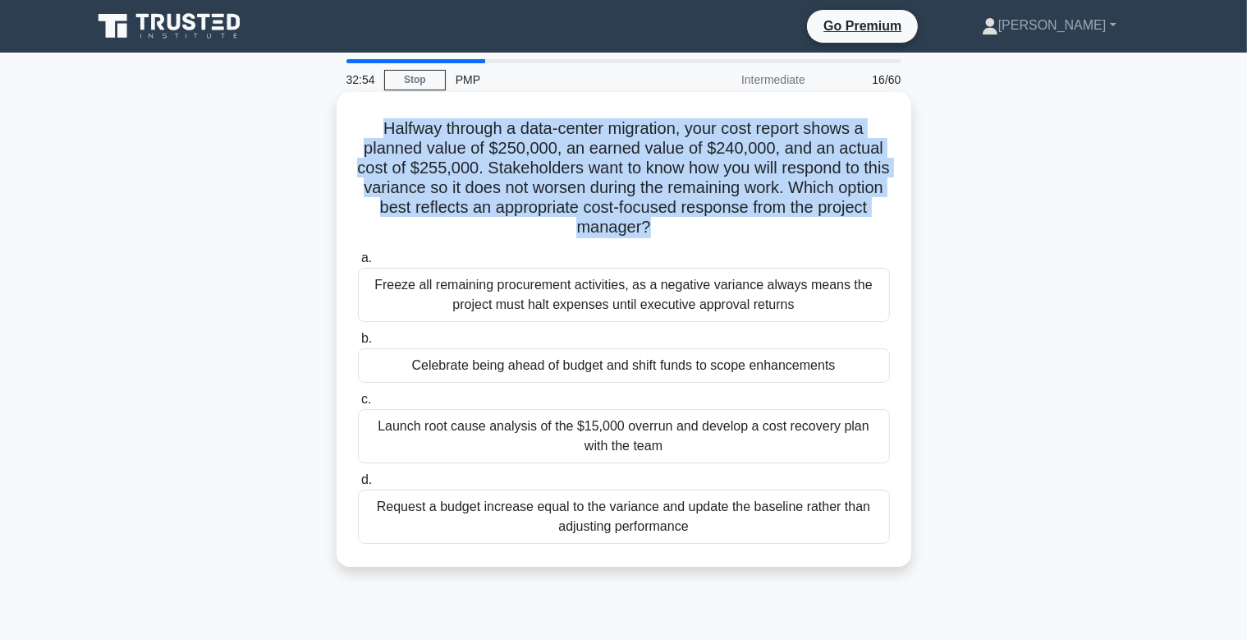
drag, startPoint x: 714, startPoint y: 232, endPoint x: 353, endPoint y: 134, distance: 374.2
click at [341, 124] on div "Halfway through a data-center migration, your cost report shows a planned value…" at bounding box center [624, 329] width 575 height 475
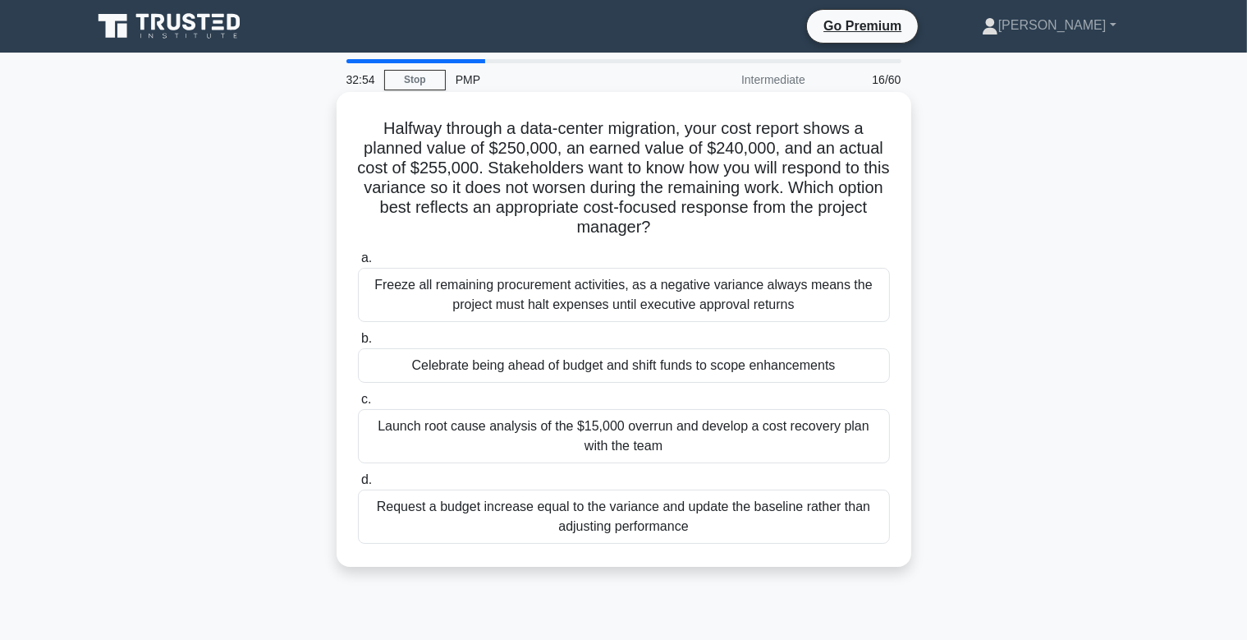
click at [356, 135] on h5 "Halfway through a data-center migration, your cost report shows a planned value…" at bounding box center [623, 178] width 535 height 120
drag, startPoint x: 387, startPoint y: 130, endPoint x: 686, endPoint y: 227, distance: 314.4
click at [686, 227] on h5 "Halfway through a data-center migration, your cost report shows a planned value…" at bounding box center [623, 178] width 535 height 120
drag, startPoint x: 673, startPoint y: 222, endPoint x: 672, endPoint y: 233, distance: 11.5
click at [672, 226] on h5 "Halfway through a data-center migration, your cost report shows a planned value…" at bounding box center [623, 178] width 535 height 120
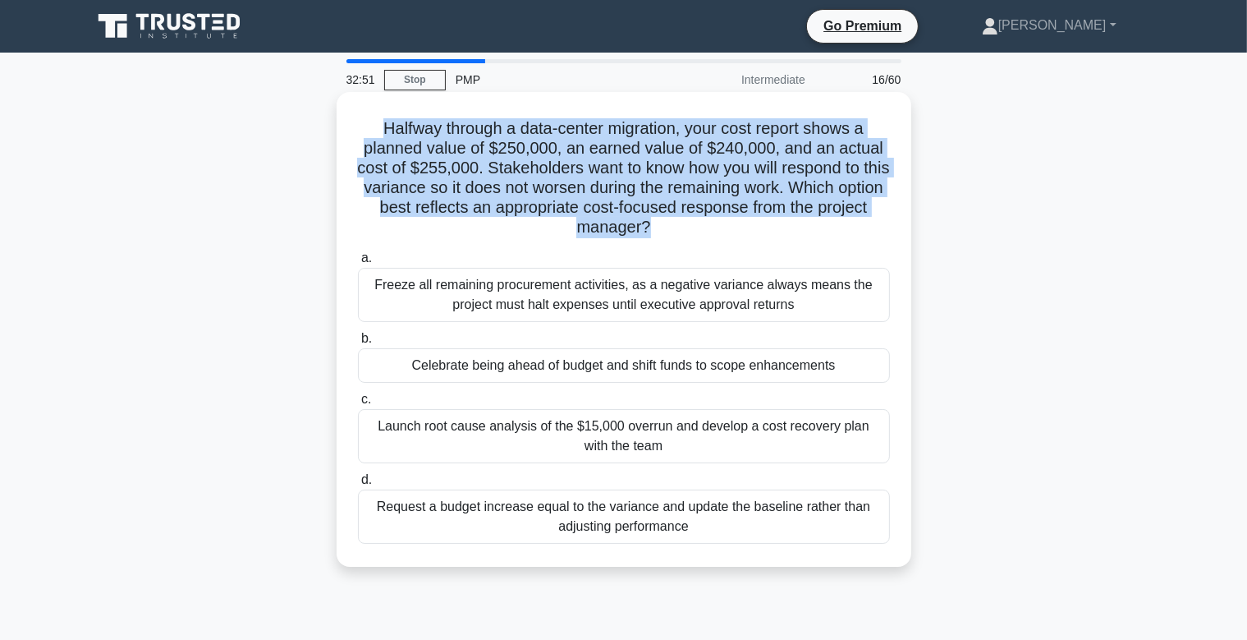
drag, startPoint x: 672, startPoint y: 233, endPoint x: 365, endPoint y: 135, distance: 323.0
click at [365, 135] on h5 "Halfway through a data-center migration, your cost report shows a planned value…" at bounding box center [623, 178] width 535 height 120
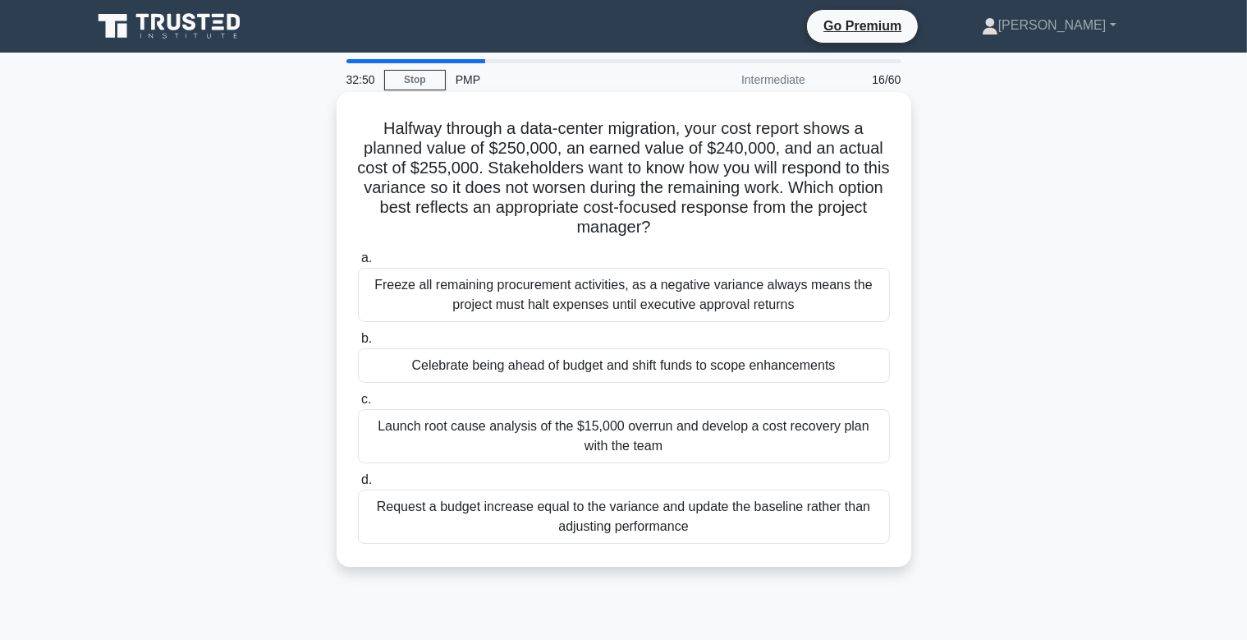
click at [372, 135] on h5 "Halfway through a data-center migration, your cost report shows a planned value…" at bounding box center [623, 178] width 535 height 120
drag, startPoint x: 386, startPoint y: 127, endPoint x: 681, endPoint y: 241, distance: 316.8
click at [681, 241] on div "Halfway through a data-center migration, your cost report shows a planned value…" at bounding box center [624, 329] width 562 height 461
click at [671, 236] on icon ".spinner_0XTQ{transform-origin:center;animation:spinner_y6GP .75s linear infini…" at bounding box center [661, 228] width 20 height 20
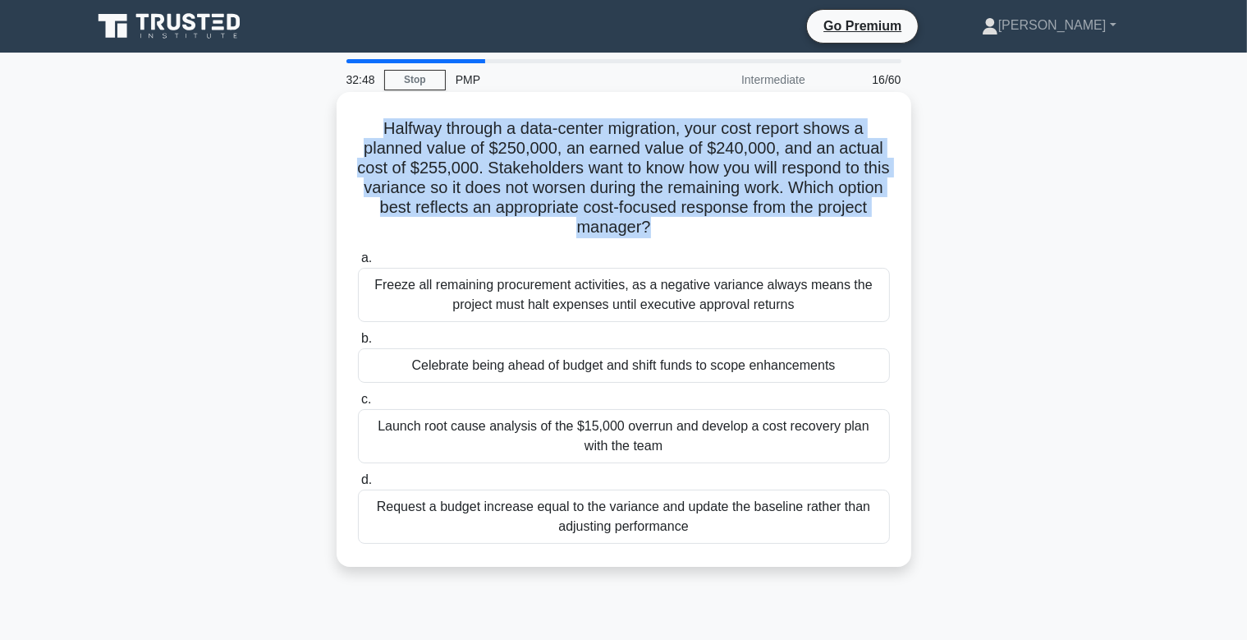
drag, startPoint x: 699, startPoint y: 235, endPoint x: 379, endPoint y: 133, distance: 335.2
click at [365, 131] on h5 "Halfway through a data-center migration, your cost report shows a planned value…" at bounding box center [623, 178] width 535 height 120
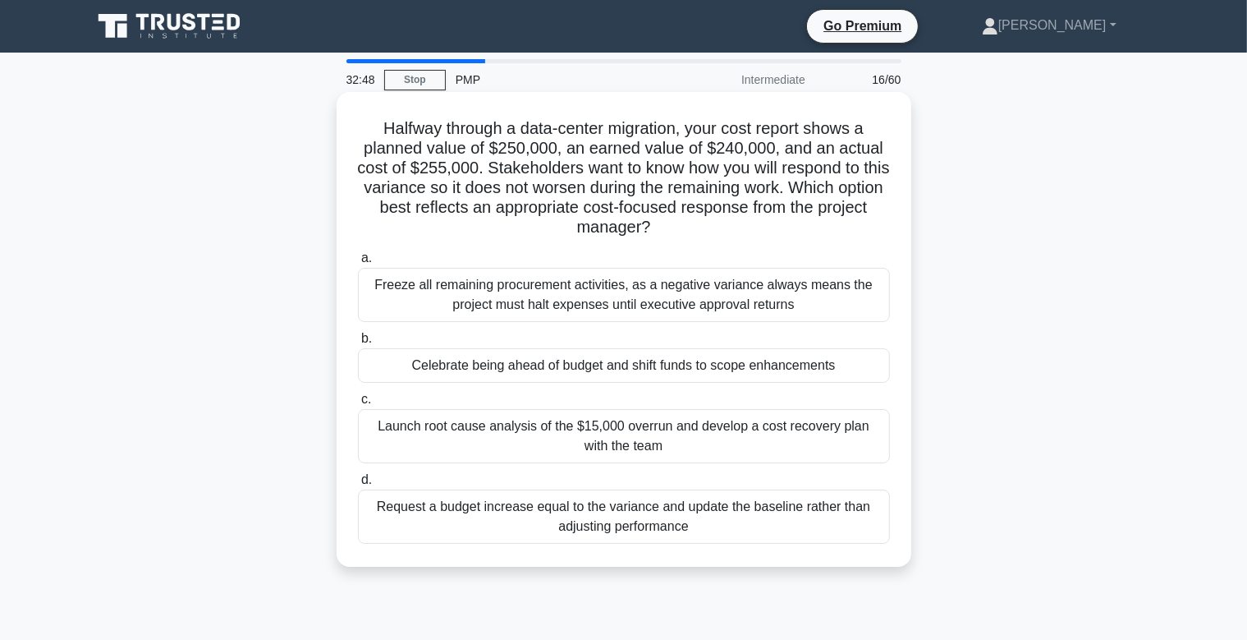
click at [379, 133] on h5 "Halfway through a data-center migration, your cost report shows a planned value…" at bounding box center [623, 178] width 535 height 120
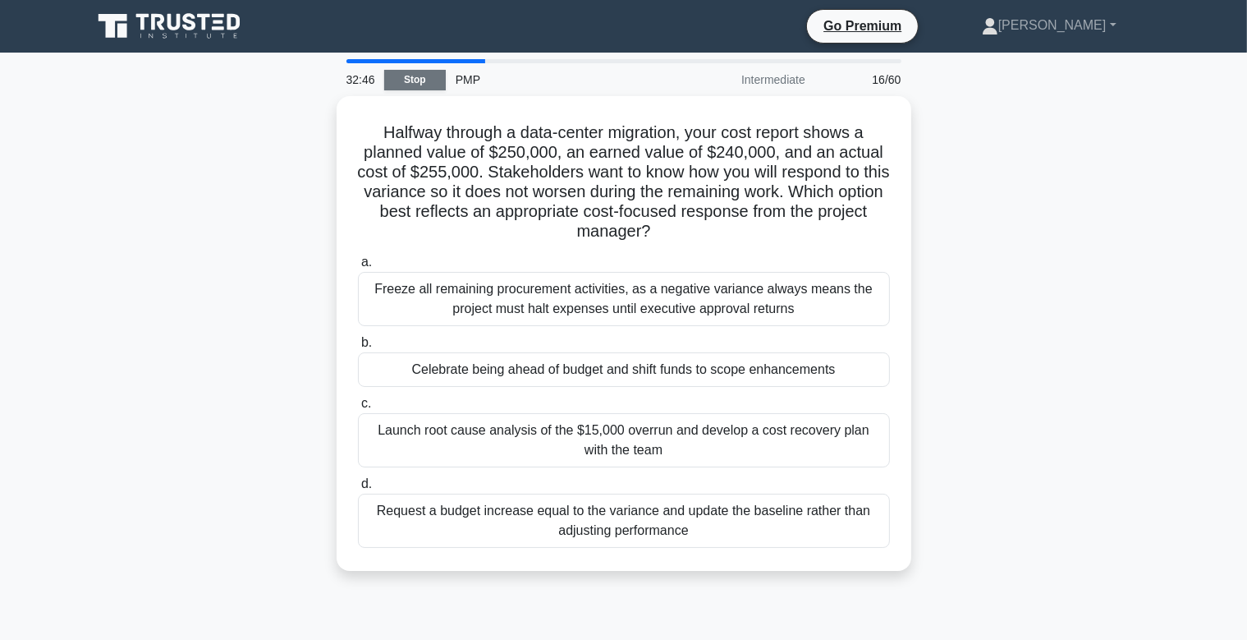
click at [419, 80] on link "Stop" at bounding box center [415, 80] width 62 height 21
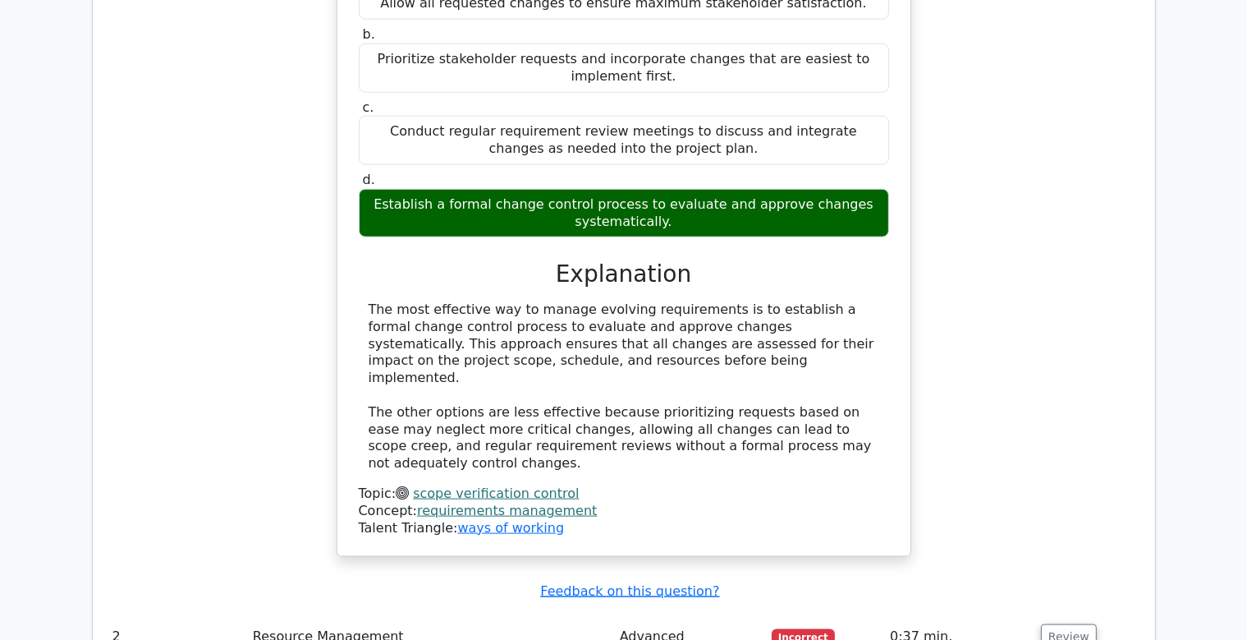
scroll to position [2080, 0]
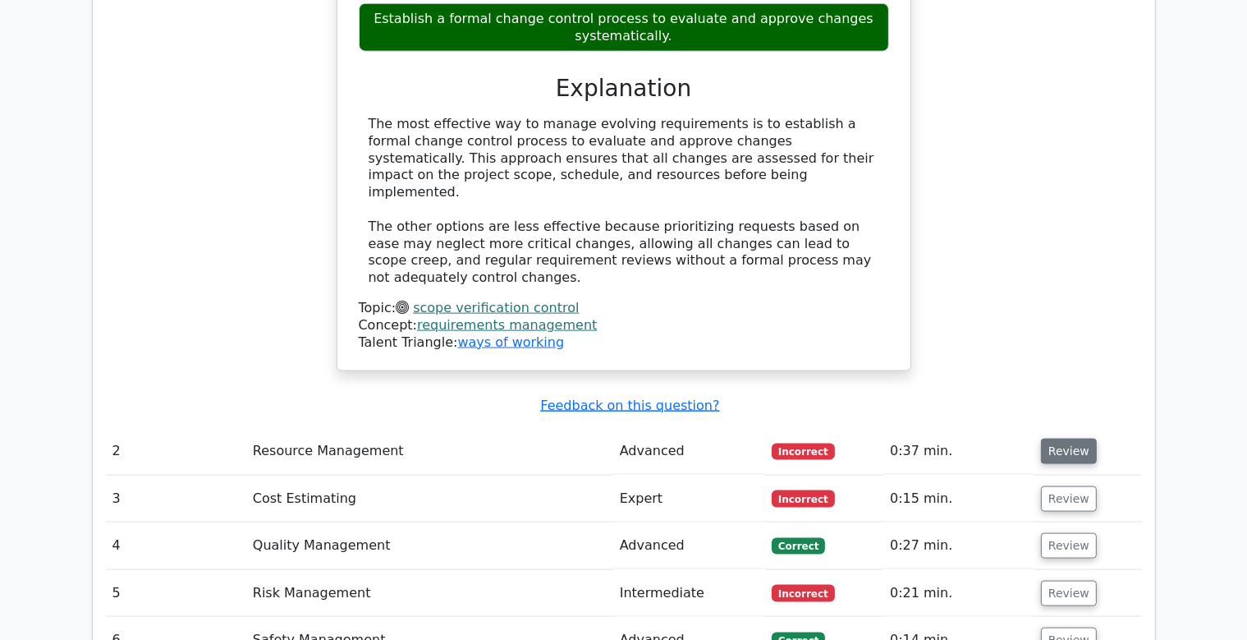
click at [1056, 438] on button "Review" at bounding box center [1069, 450] width 56 height 25
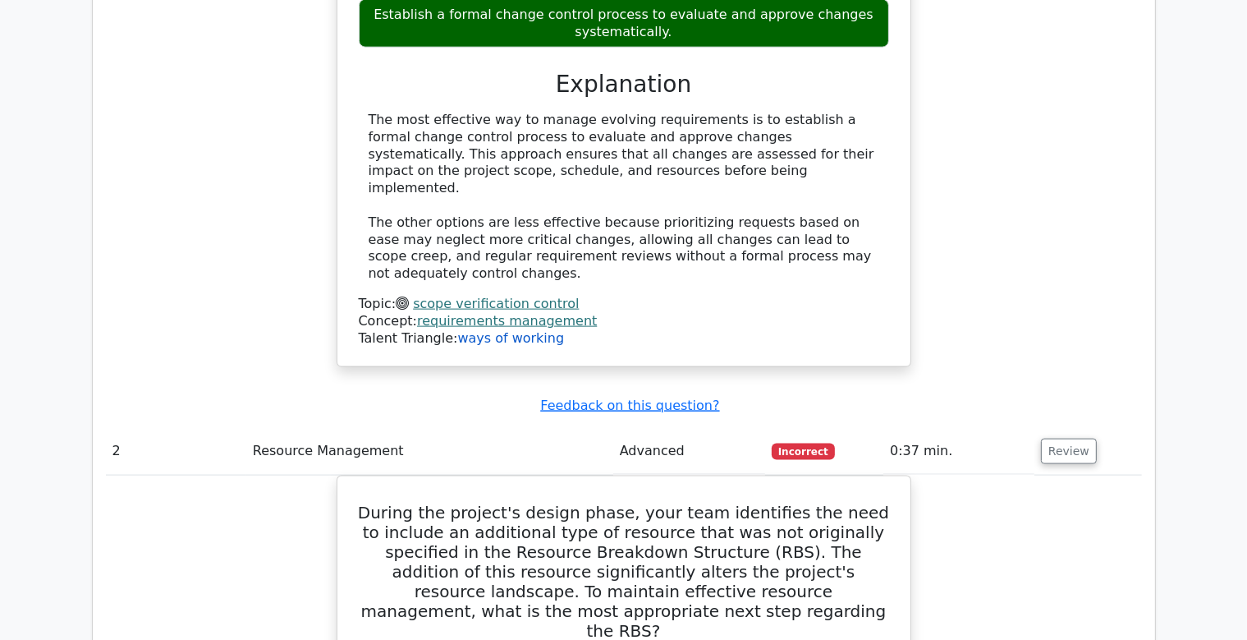
click at [495, 330] on link "ways of working" at bounding box center [510, 338] width 107 height 16
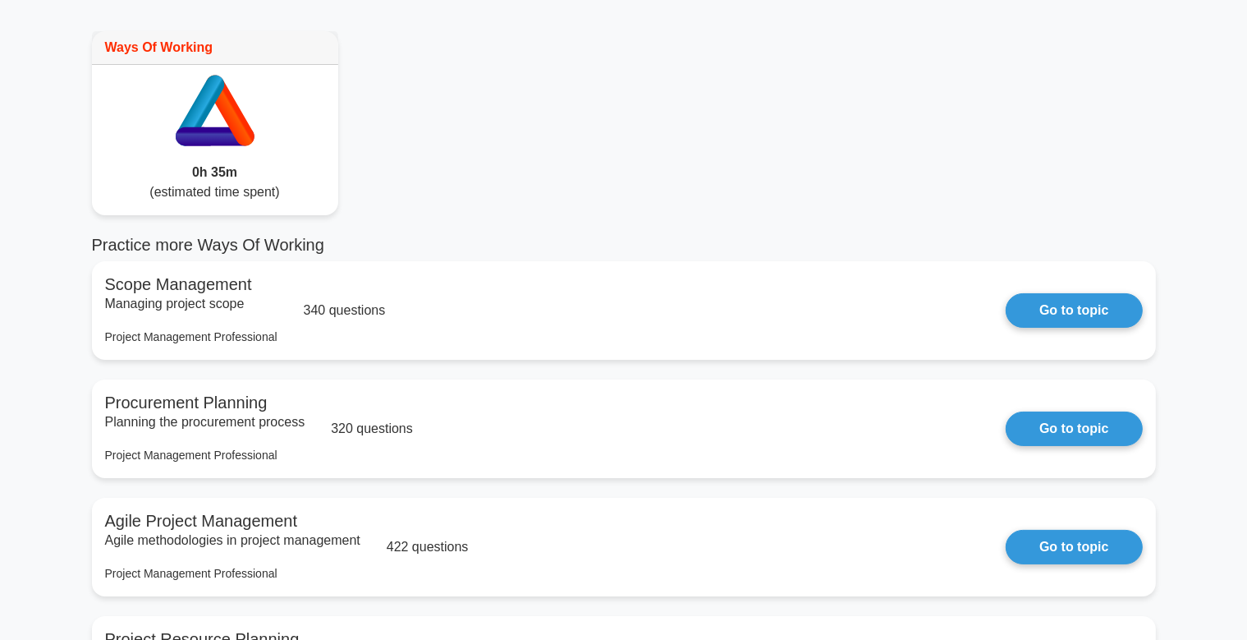
scroll to position [86, 0]
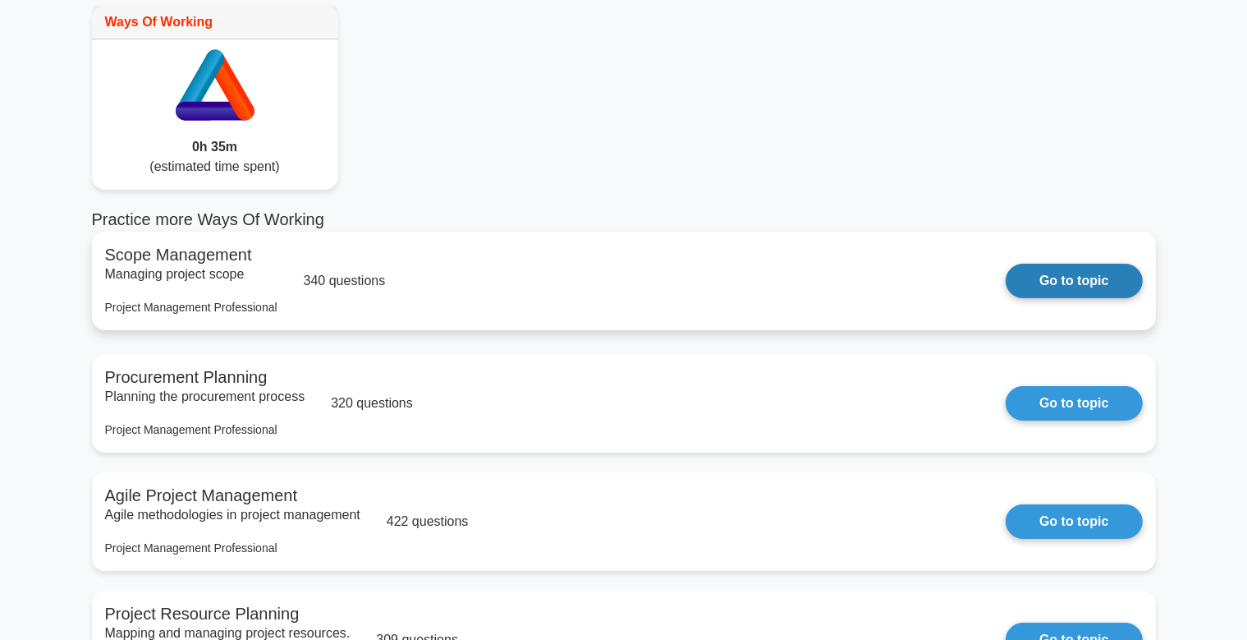
click at [1006, 268] on link "Go to topic" at bounding box center [1074, 281] width 136 height 34
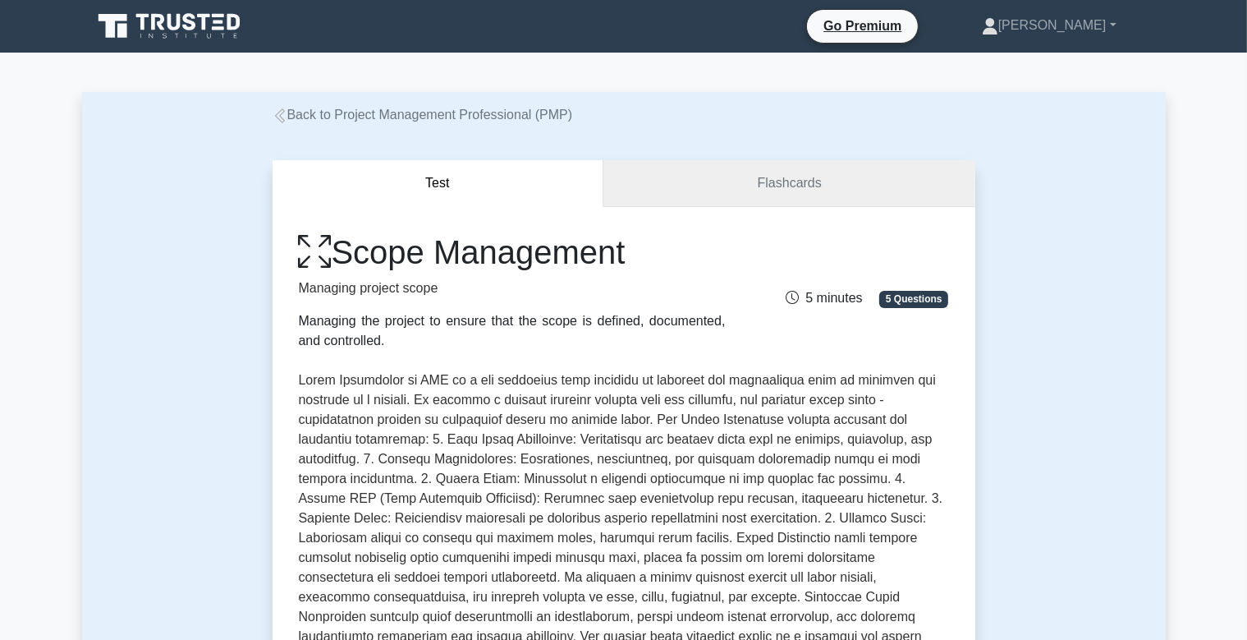
click at [802, 199] on link "Flashcards" at bounding box center [788, 183] width 371 height 47
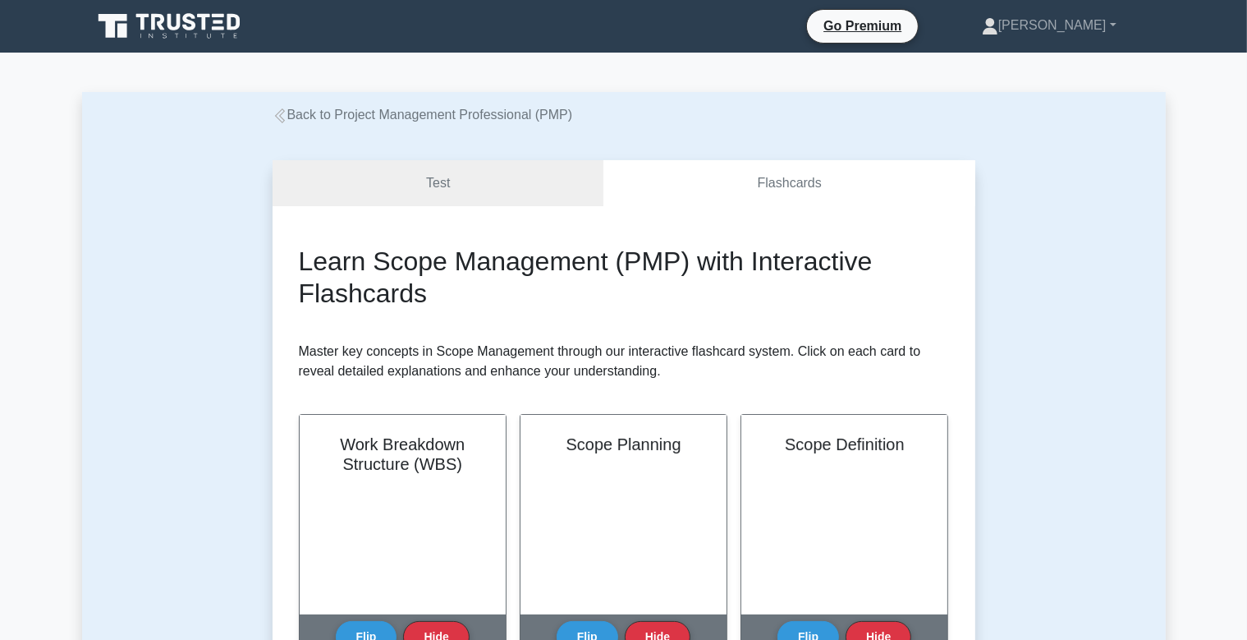
scroll to position [259, 0]
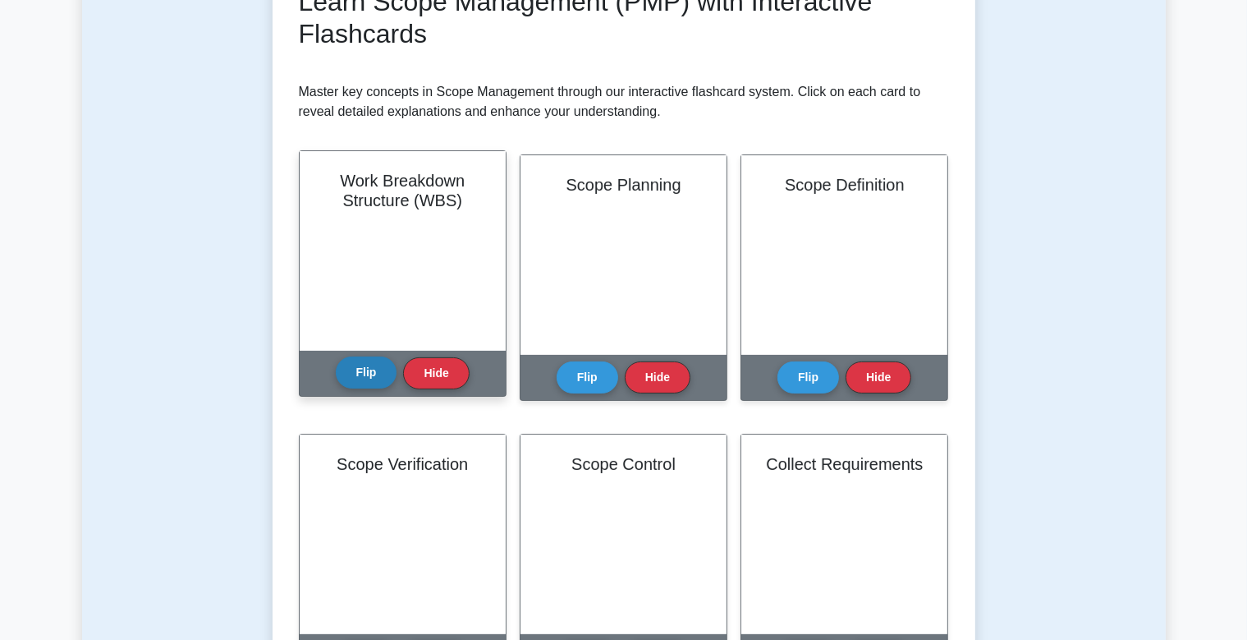
click at [374, 369] on button "Flip" at bounding box center [367, 372] width 62 height 32
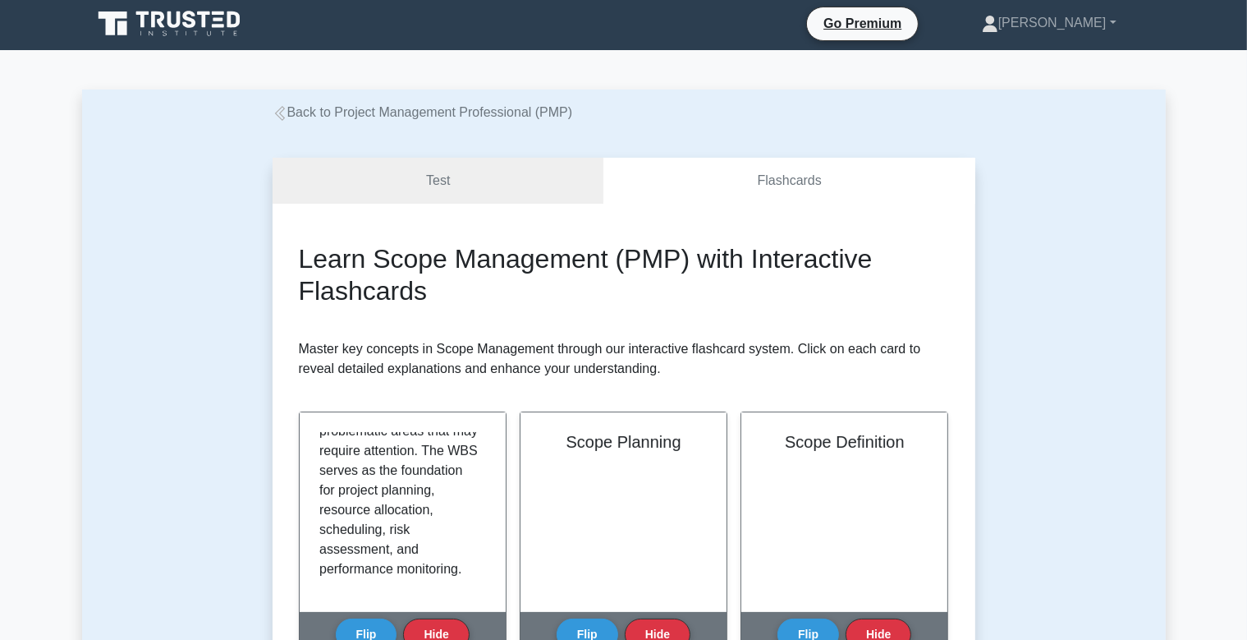
scroll to position [0, 0]
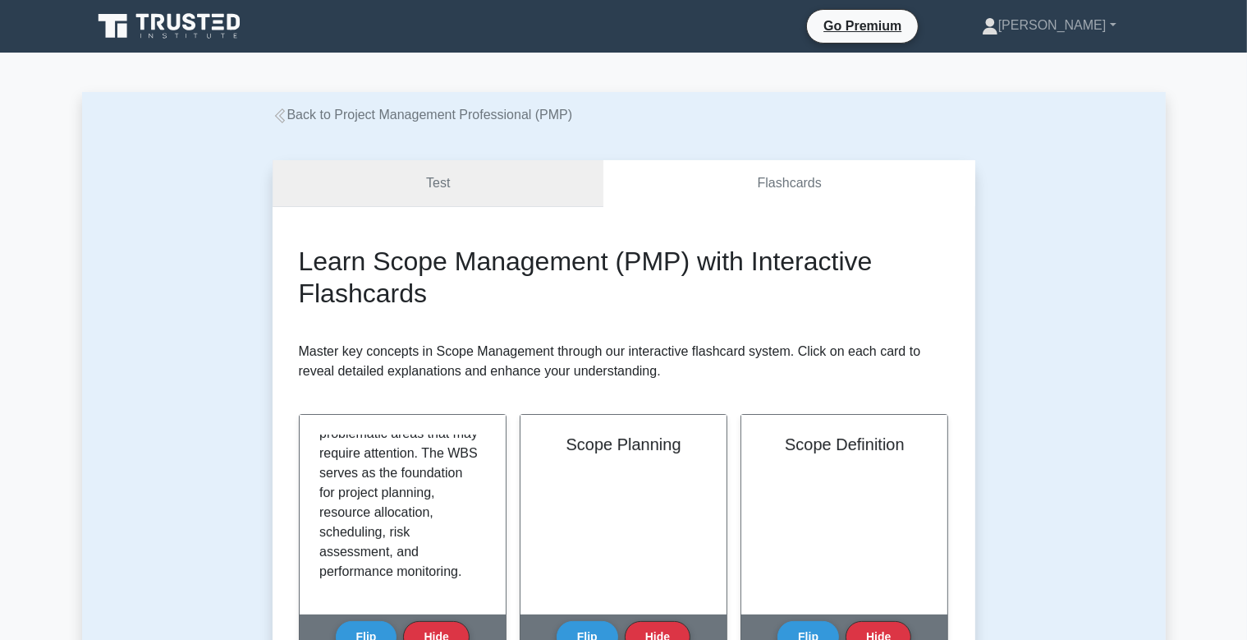
click at [475, 187] on link "Test" at bounding box center [439, 183] width 332 height 47
